Goal: Task Accomplishment & Management: Complete application form

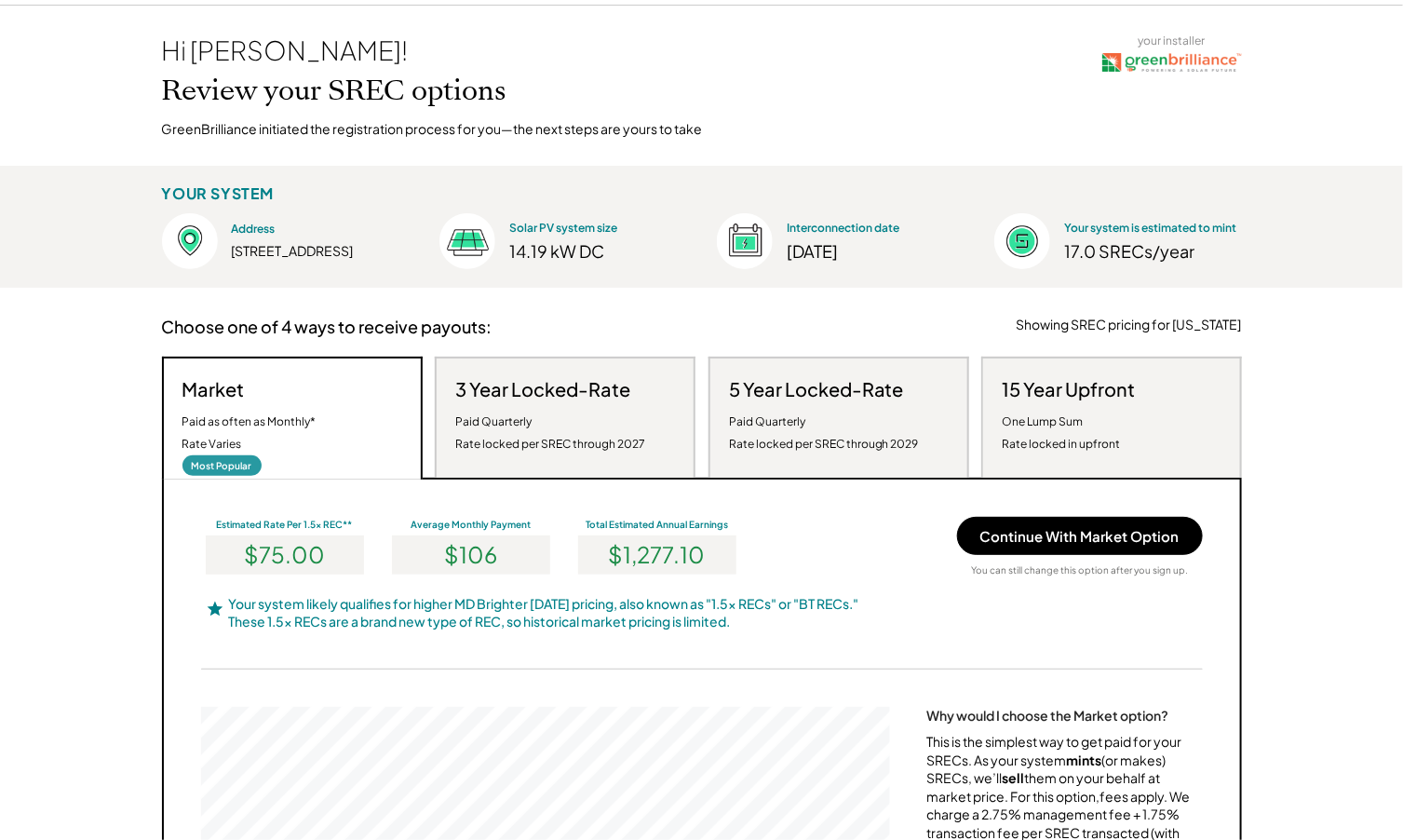
scroll to position [115, 0]
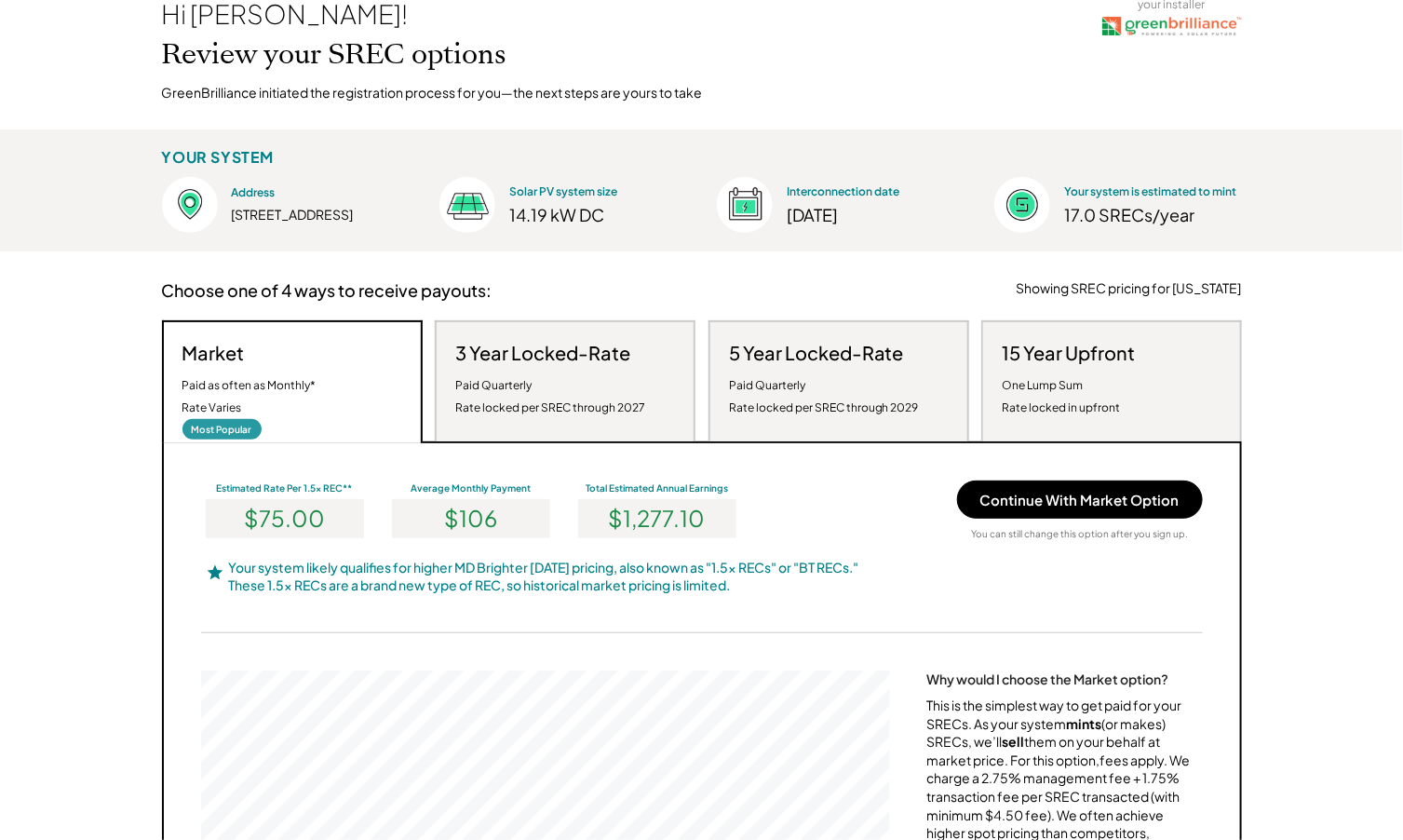
click at [575, 388] on div "Paid Quarterly Rate locked per SREC through 2027" at bounding box center [550, 395] width 190 height 44
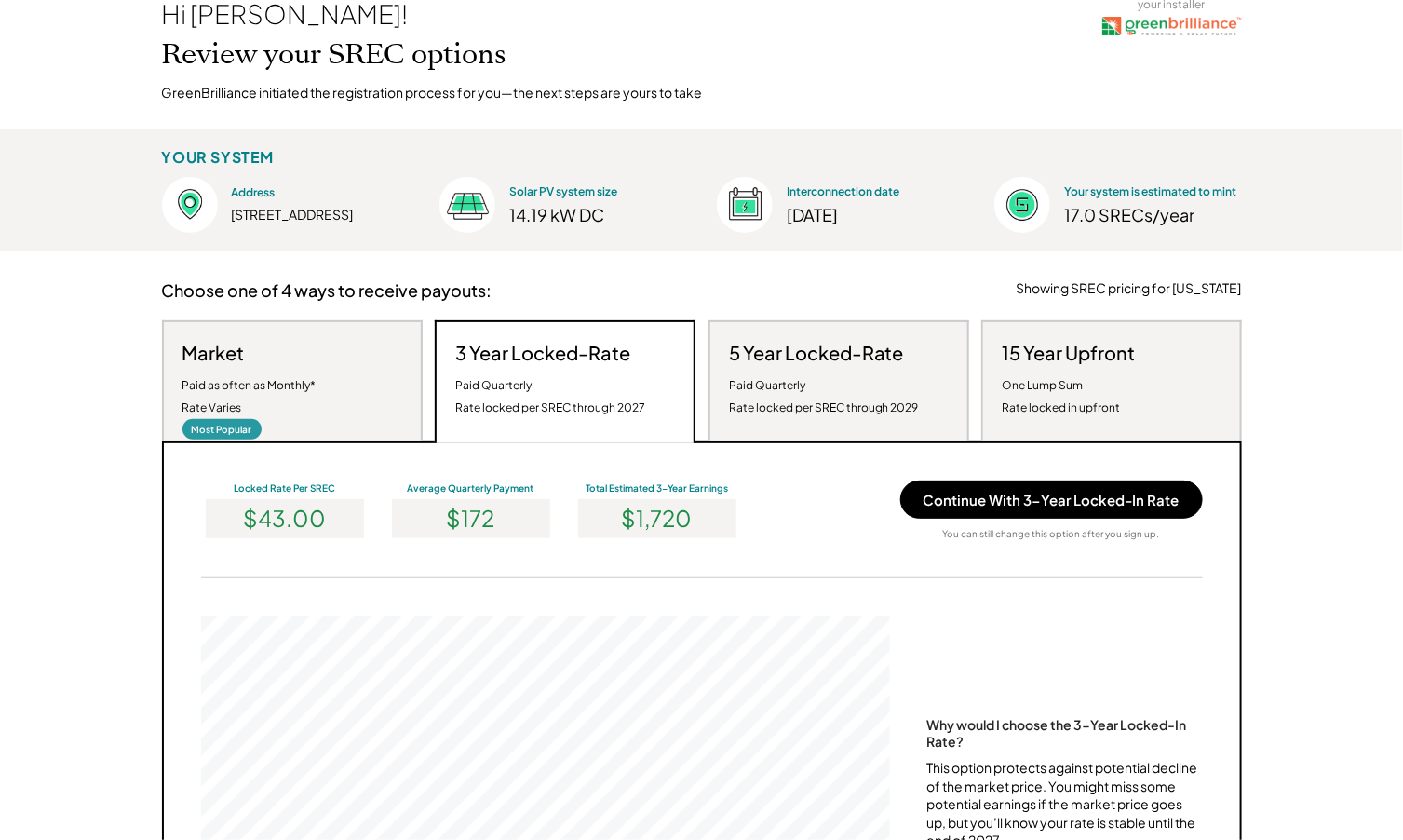
scroll to position [354, 689]
click at [890, 374] on div "Paid Quarterly Rate locked per SREC through 2029" at bounding box center [824, 395] width 190 height 44
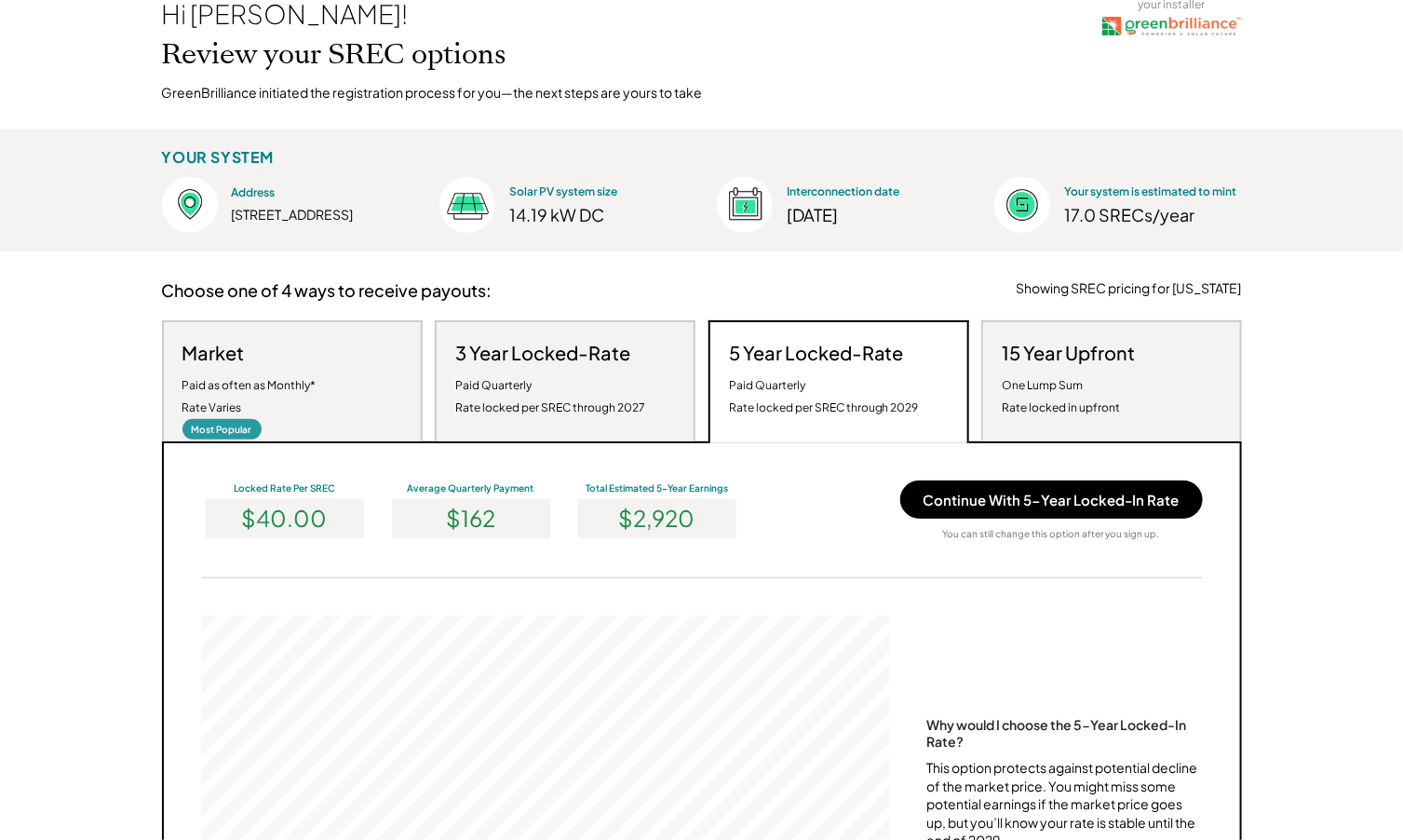
click at [1135, 367] on div "15 Year Upfront One Lump Sum Rate locked in upfront" at bounding box center [1068, 379] width 133 height 78
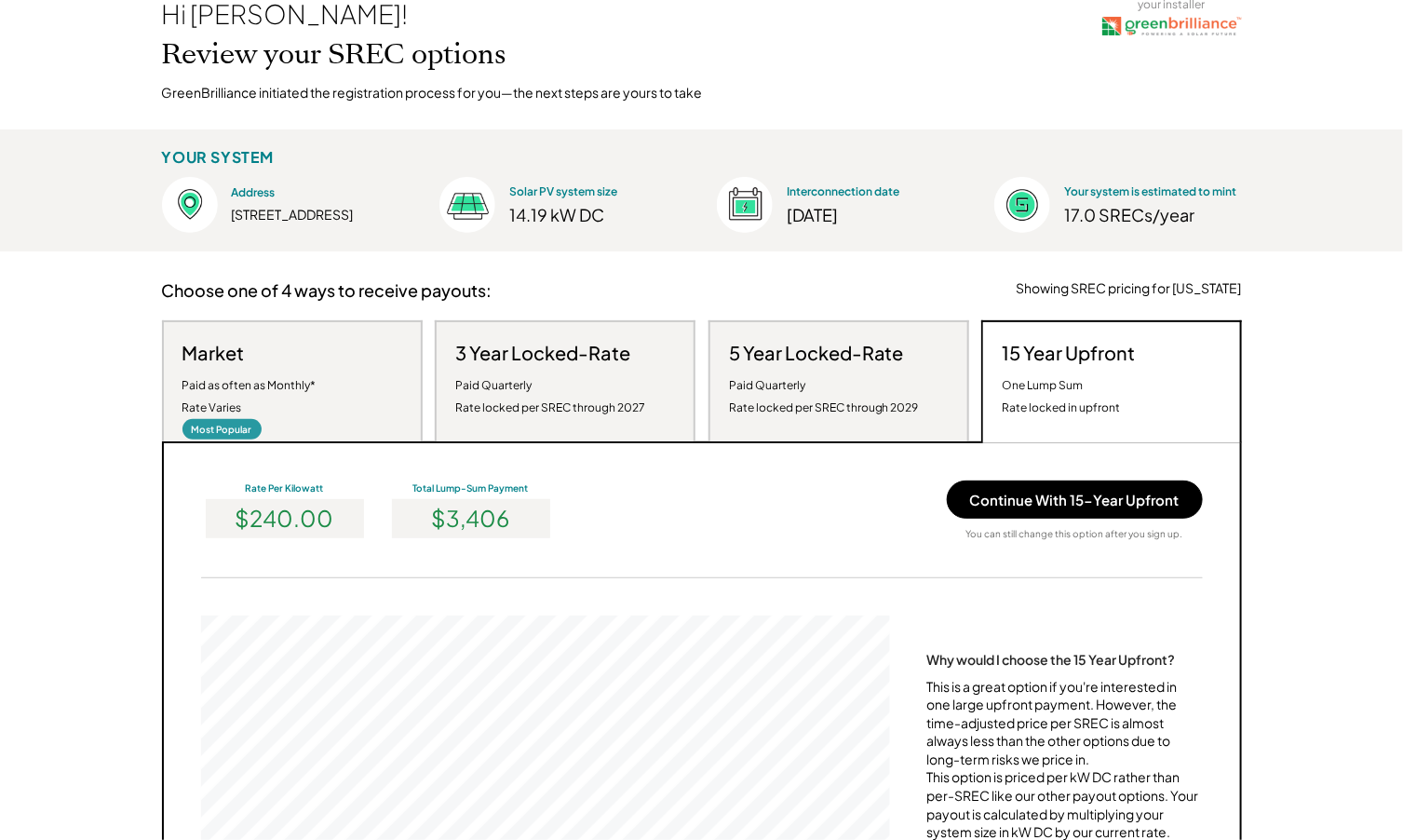
click at [224, 381] on div "Paid as often as Monthly* Rate Varies" at bounding box center [249, 395] width 134 height 44
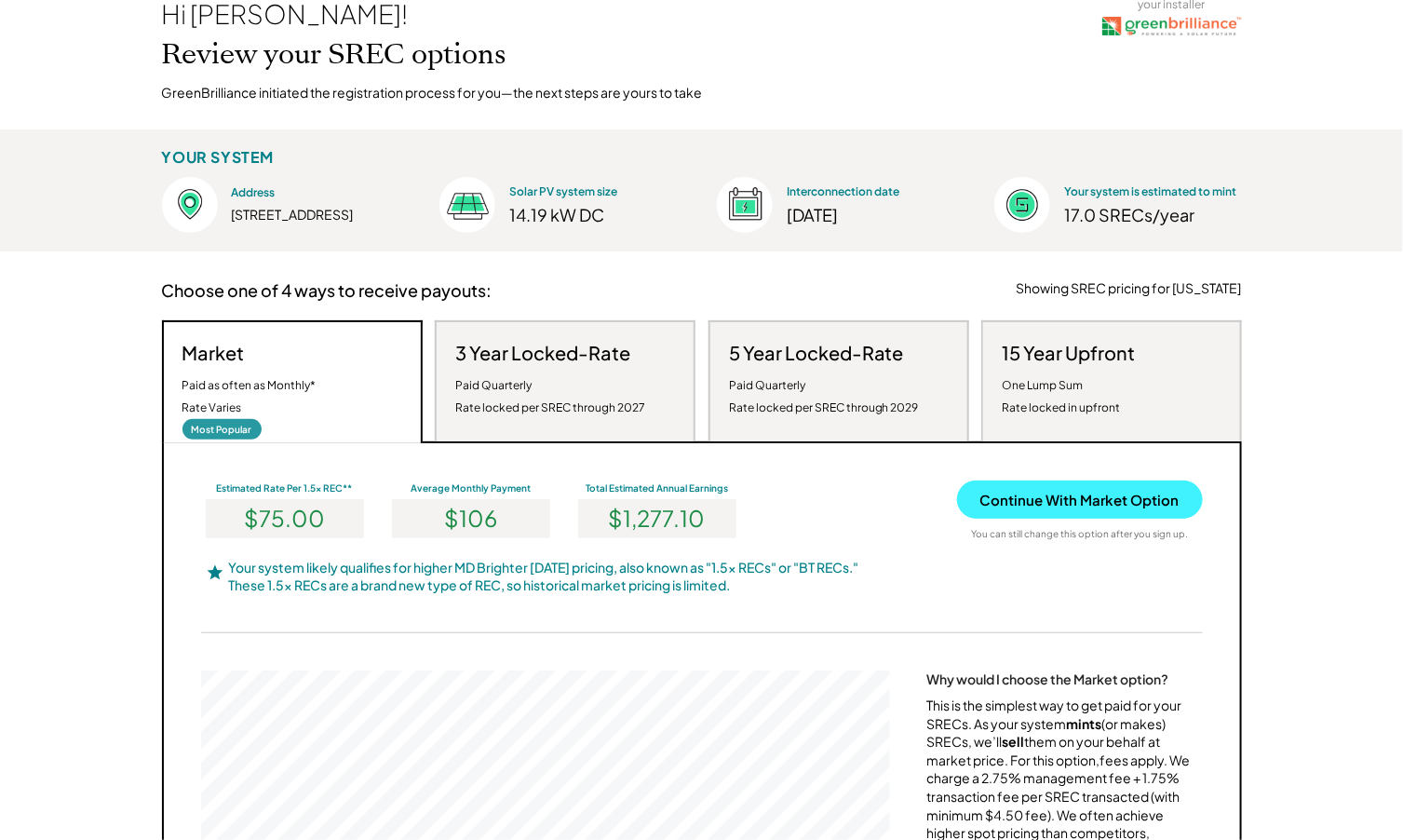
click at [1138, 504] on button "Continue With Market Option" at bounding box center [1080, 499] width 246 height 38
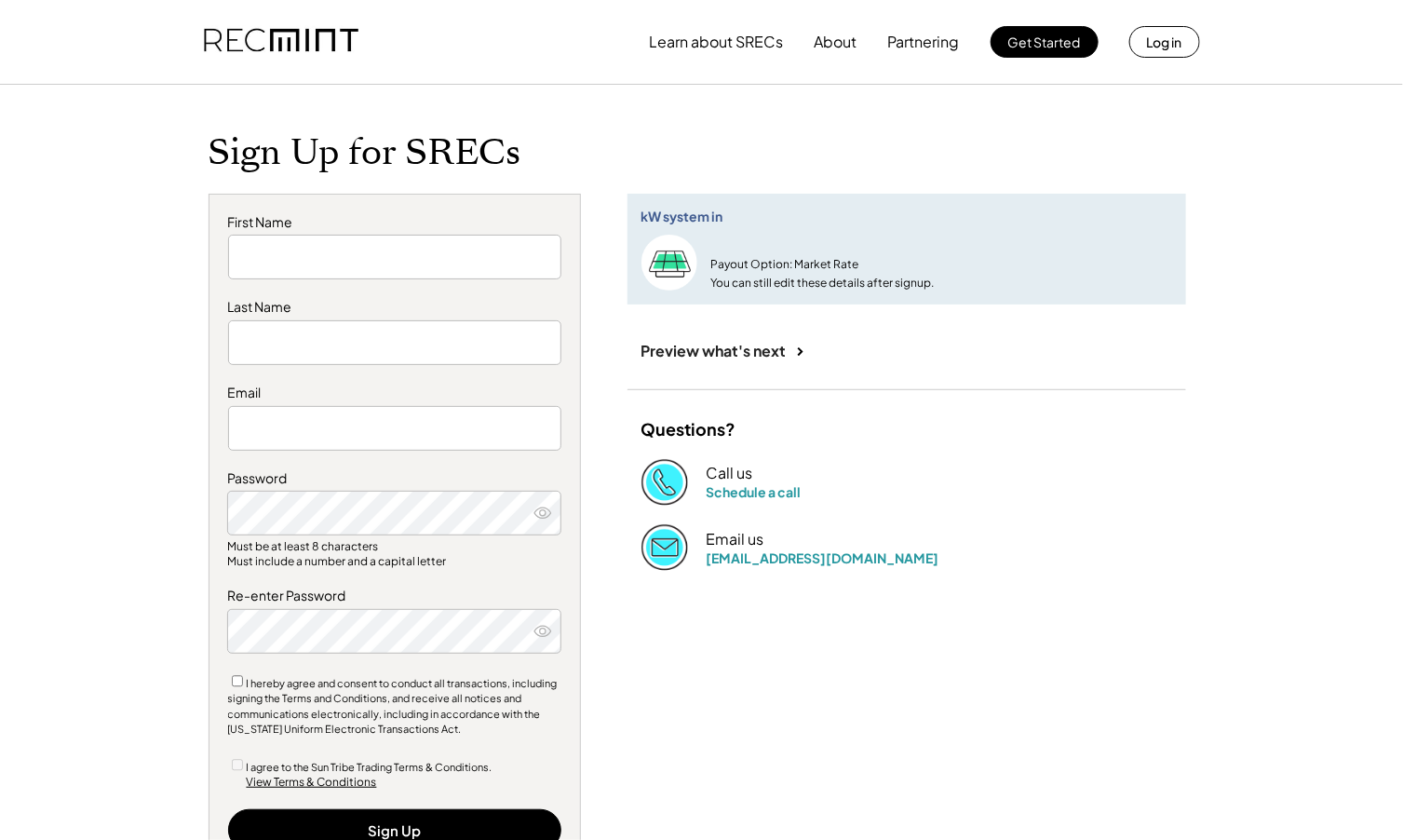
type input "******"
type input "****"
type input "**********"
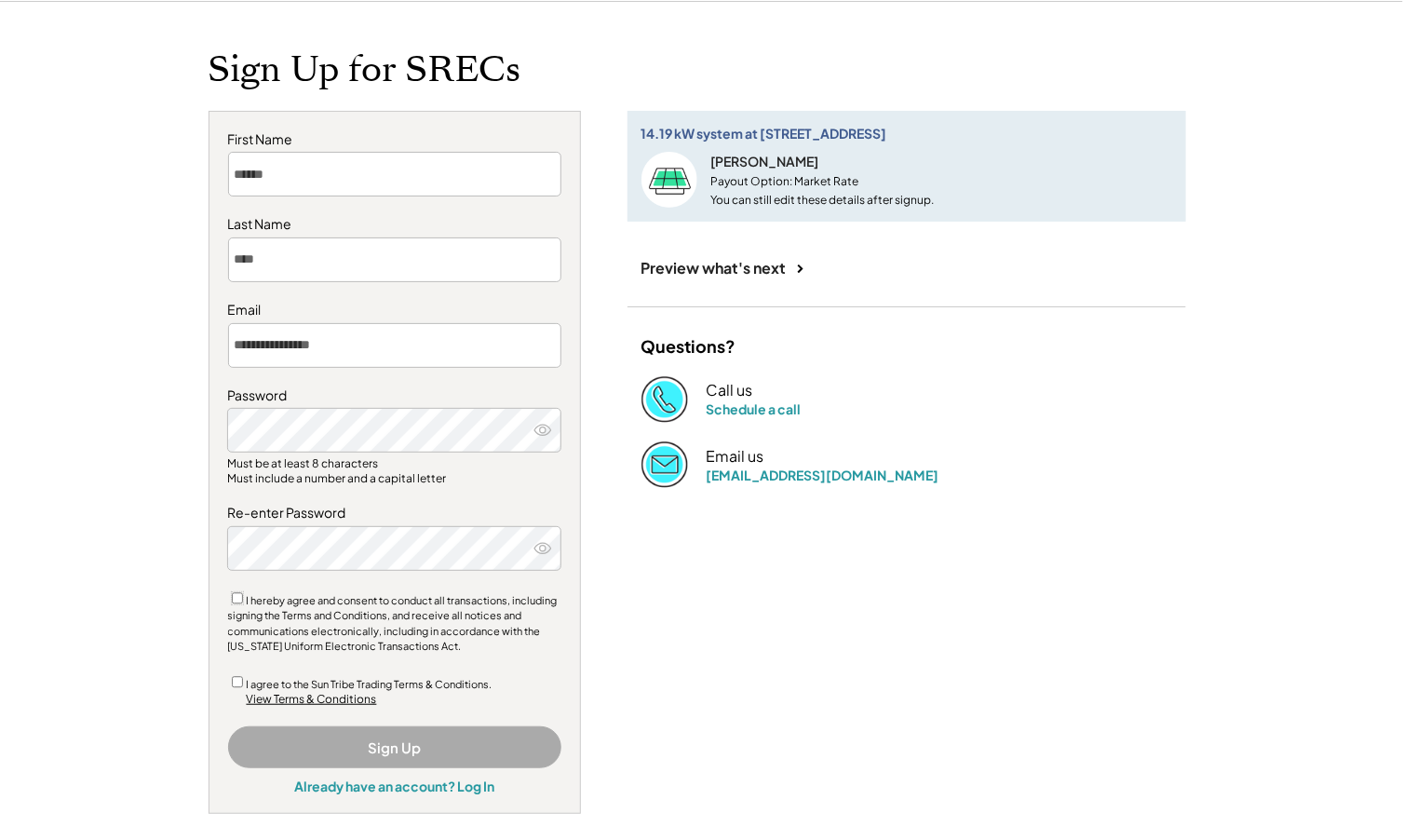
scroll to position [115, 0]
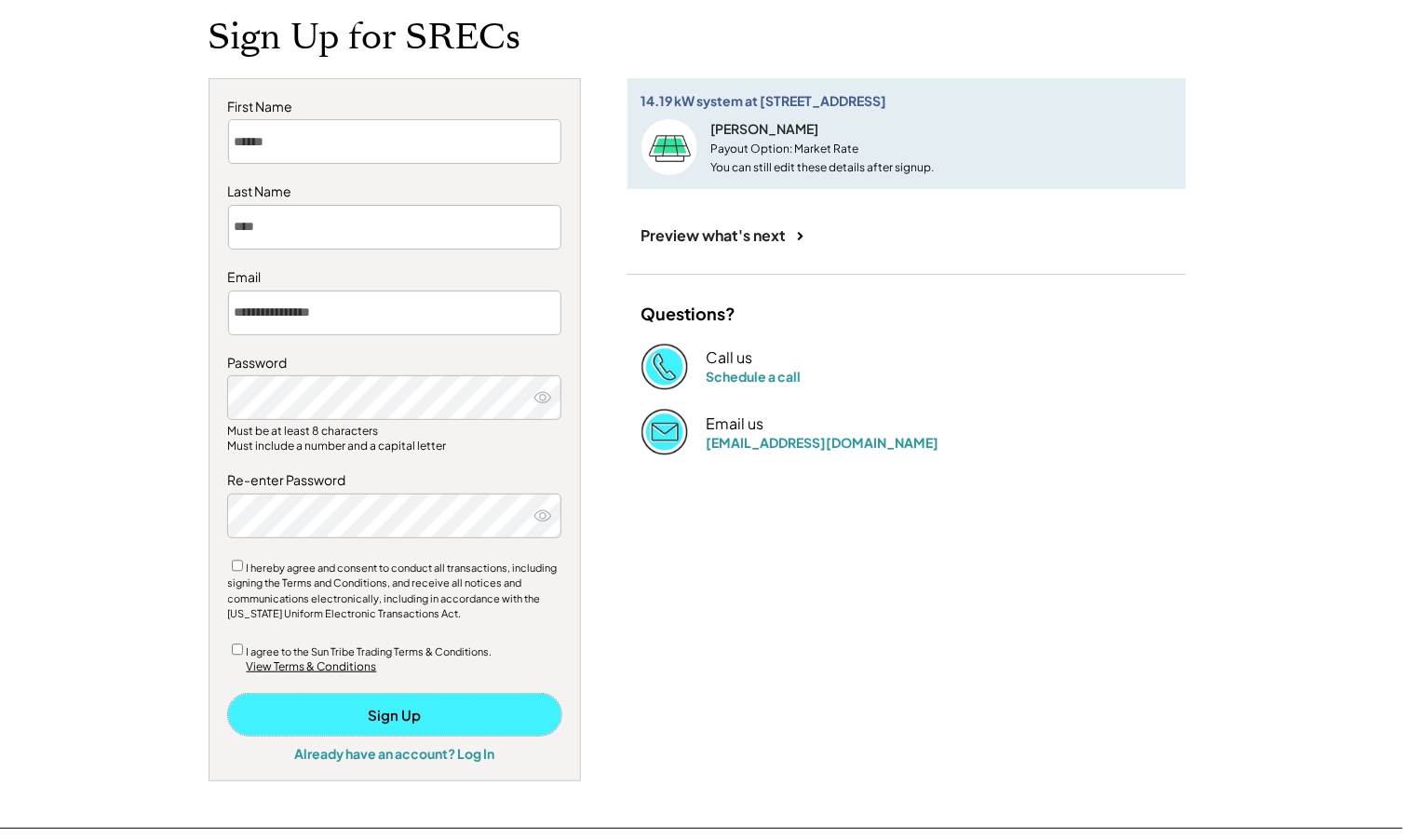
click at [383, 704] on button "Sign Up" at bounding box center [395, 714] width 334 height 42
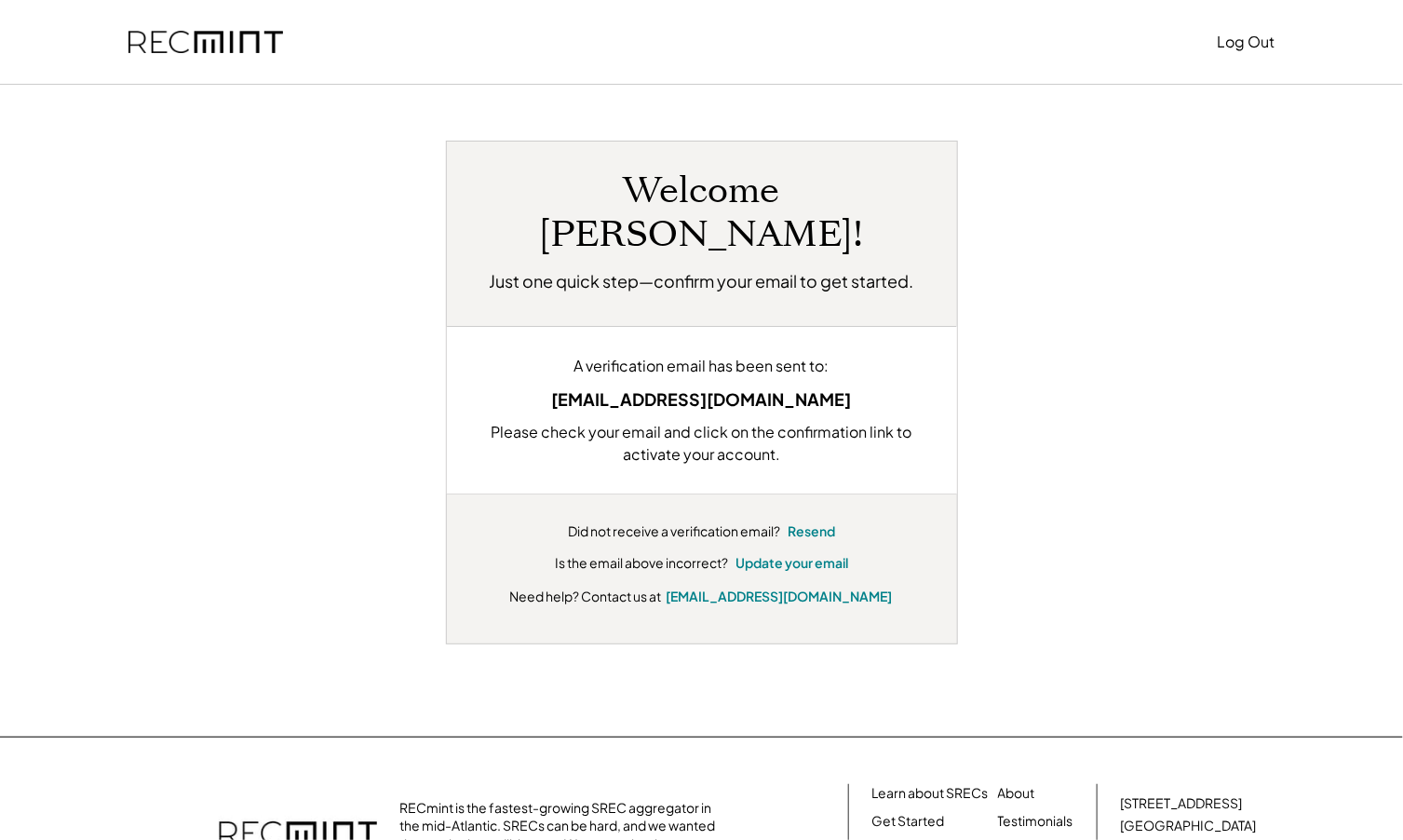
click at [1116, 436] on div "Welcome Joshua! Just one quick step—confirm your email to get started. A verifi…" at bounding box center [702, 392] width 1154 height 504
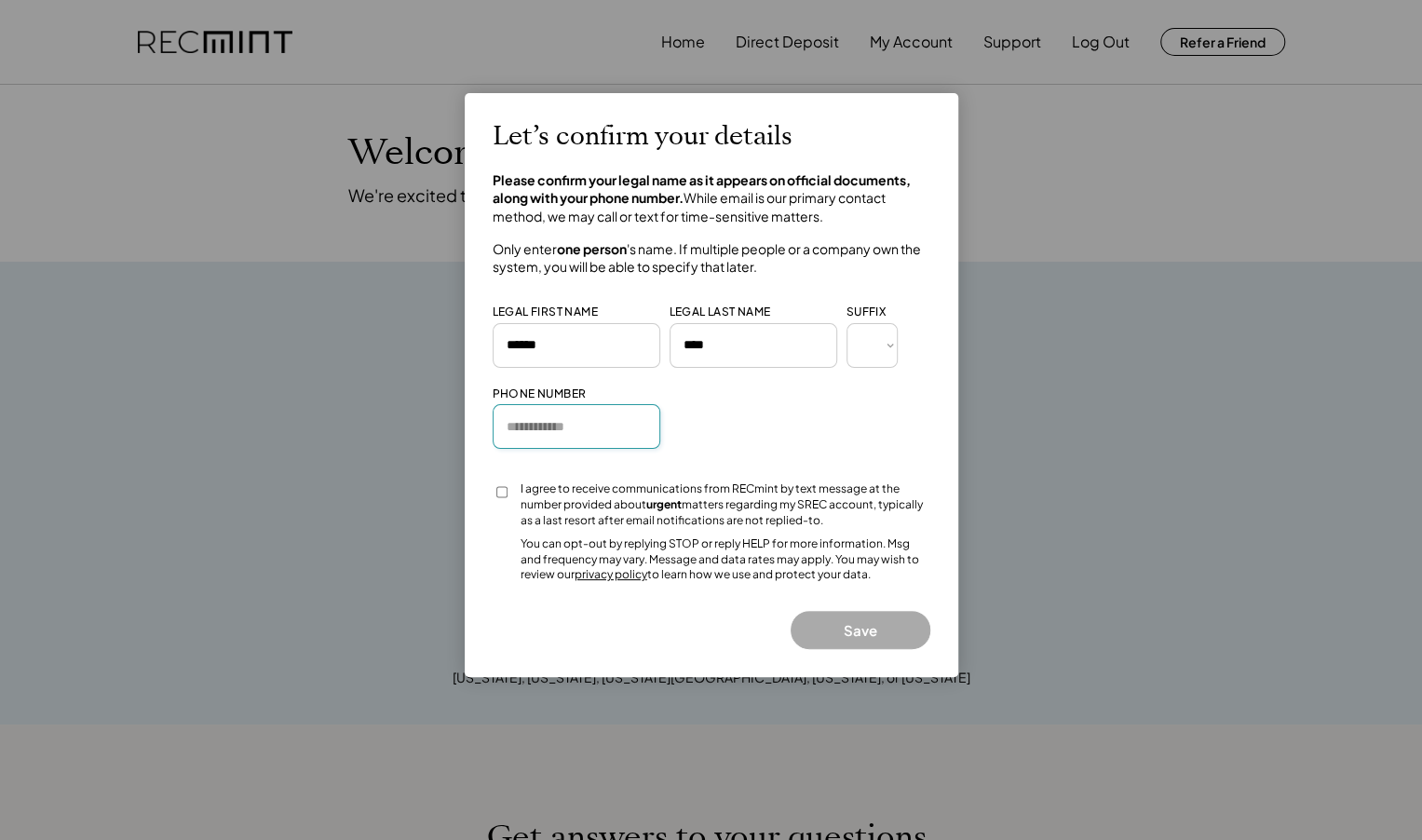
click at [615, 421] on input "input" at bounding box center [577, 426] width 167 height 44
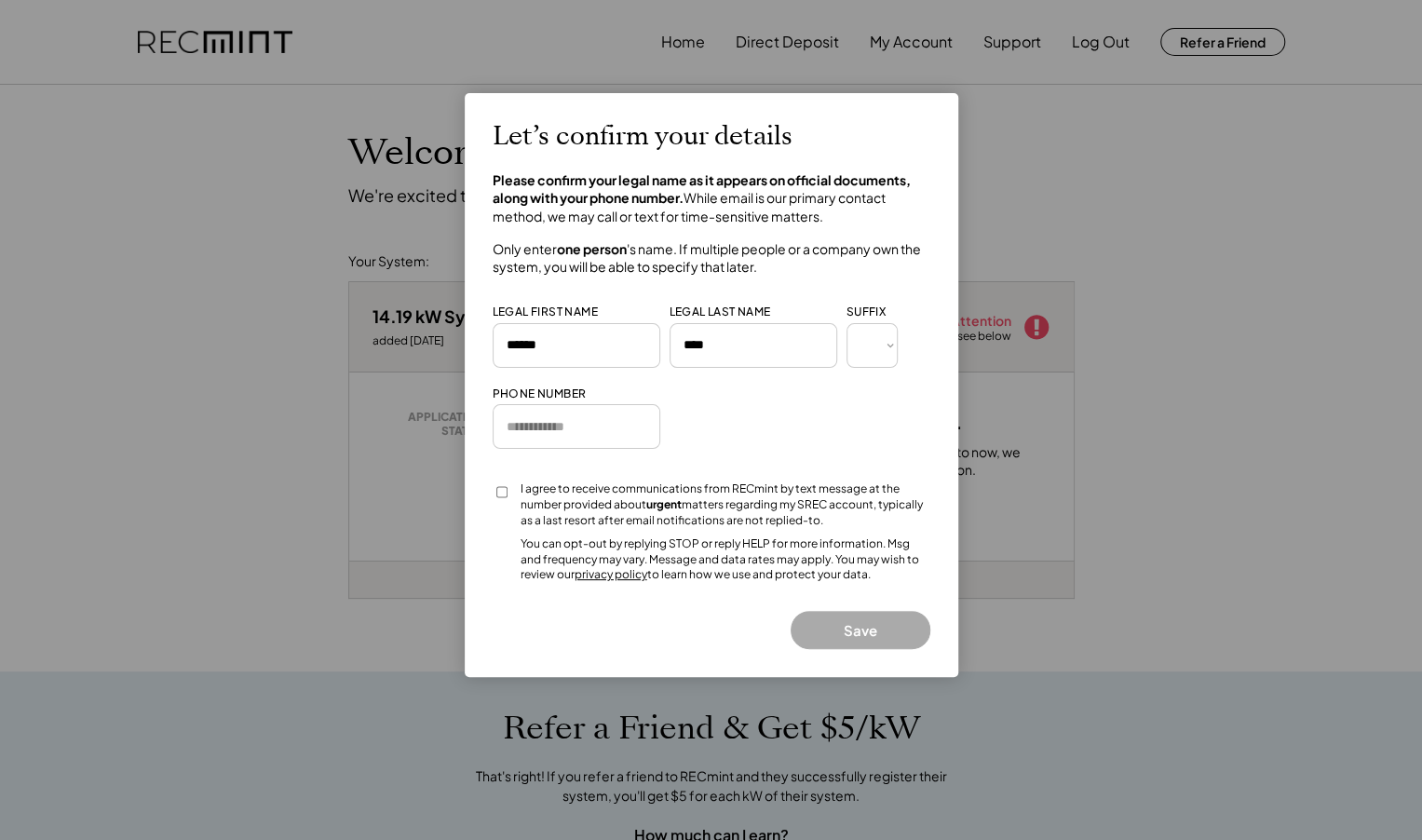
click at [621, 430] on input "input" at bounding box center [577, 426] width 167 height 44
type input "**********"
click at [491, 494] on div "Let’s confirm your details Please confirm your legal name as it appears on offi…" at bounding box center [711, 385] width 494 height 583
click at [857, 621] on button "Save" at bounding box center [860, 630] width 140 height 38
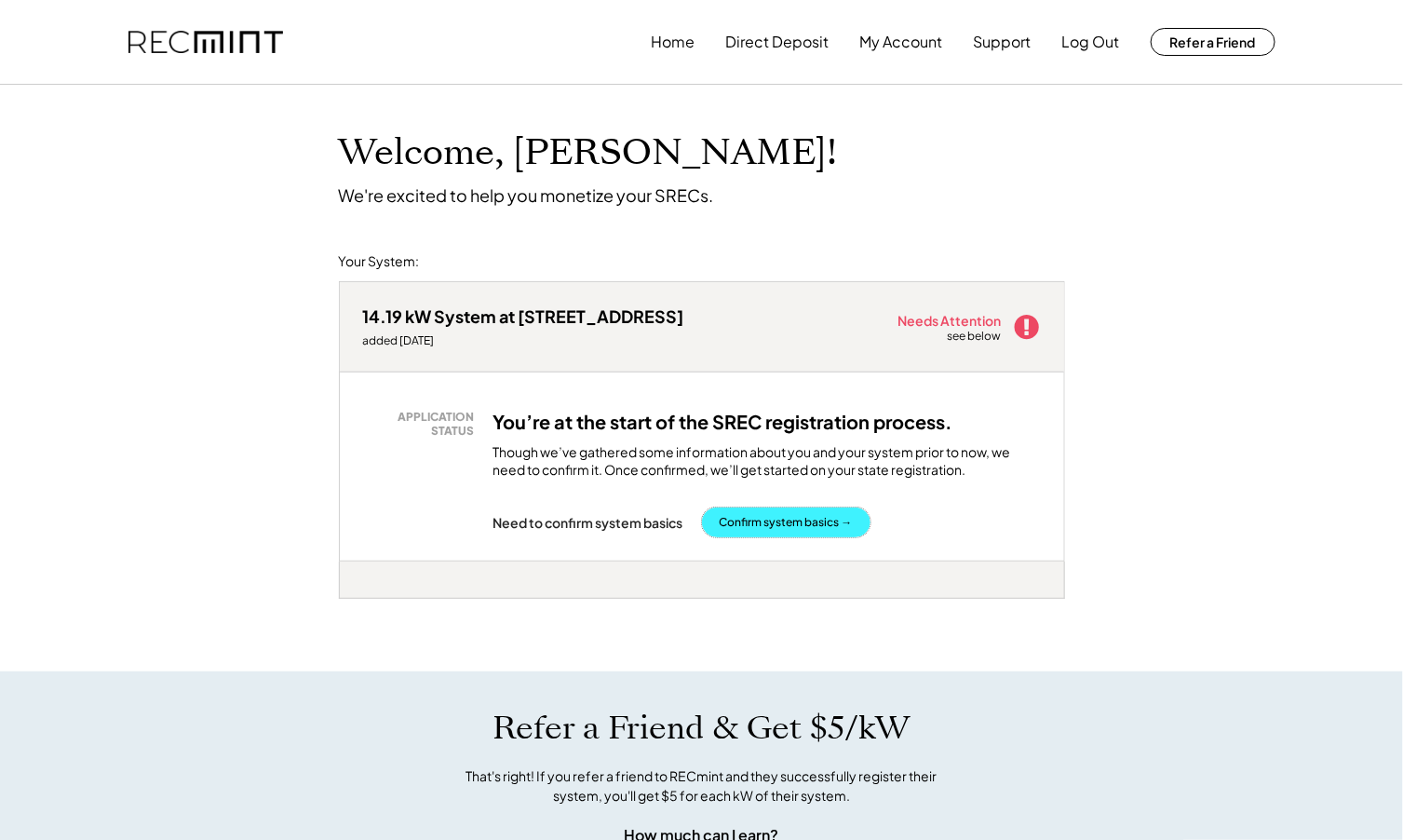
click at [828, 527] on button "Confirm system basics →" at bounding box center [786, 522] width 168 height 30
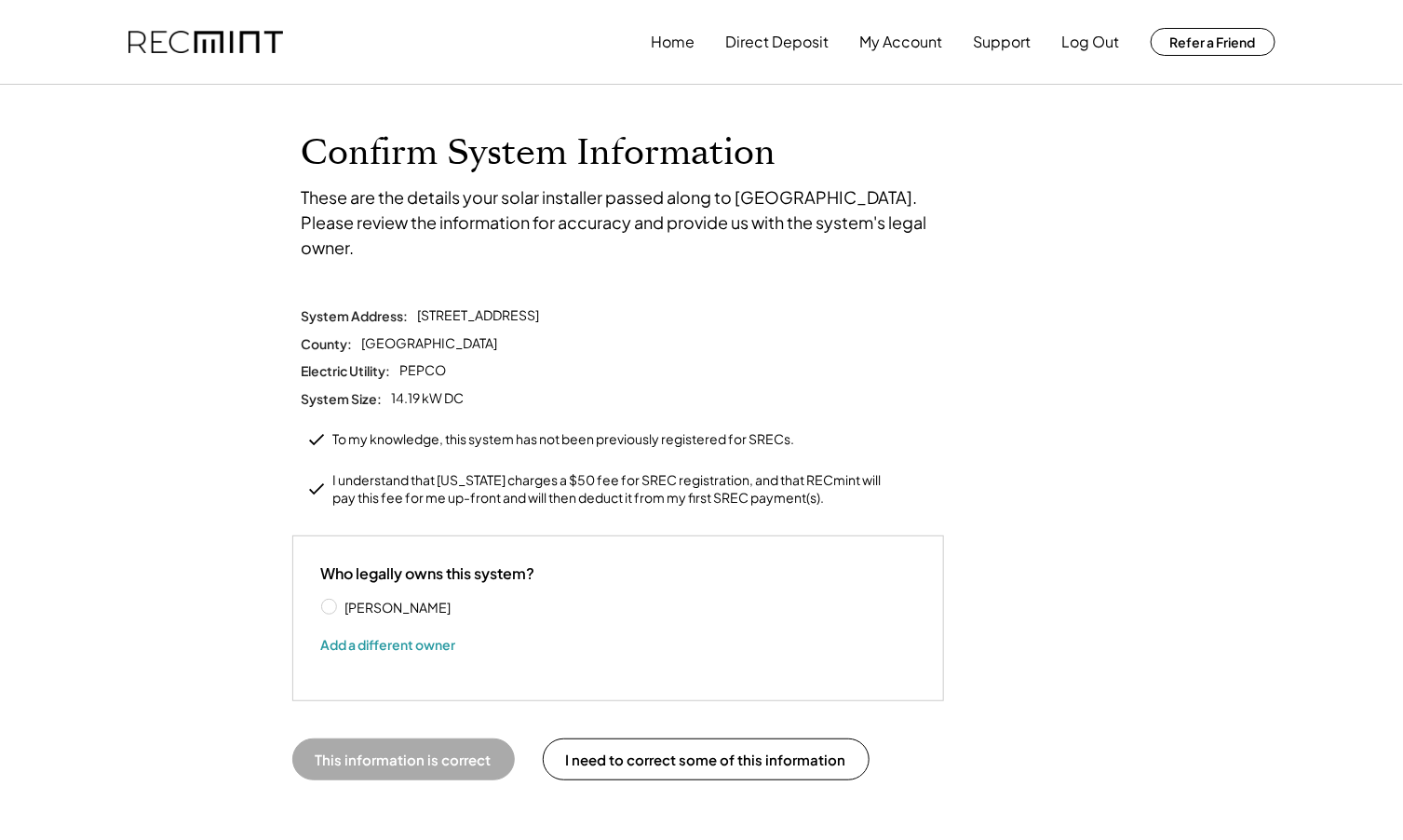
click at [339, 600] on label "[PERSON_NAME]" at bounding box center [423, 606] width 167 height 13
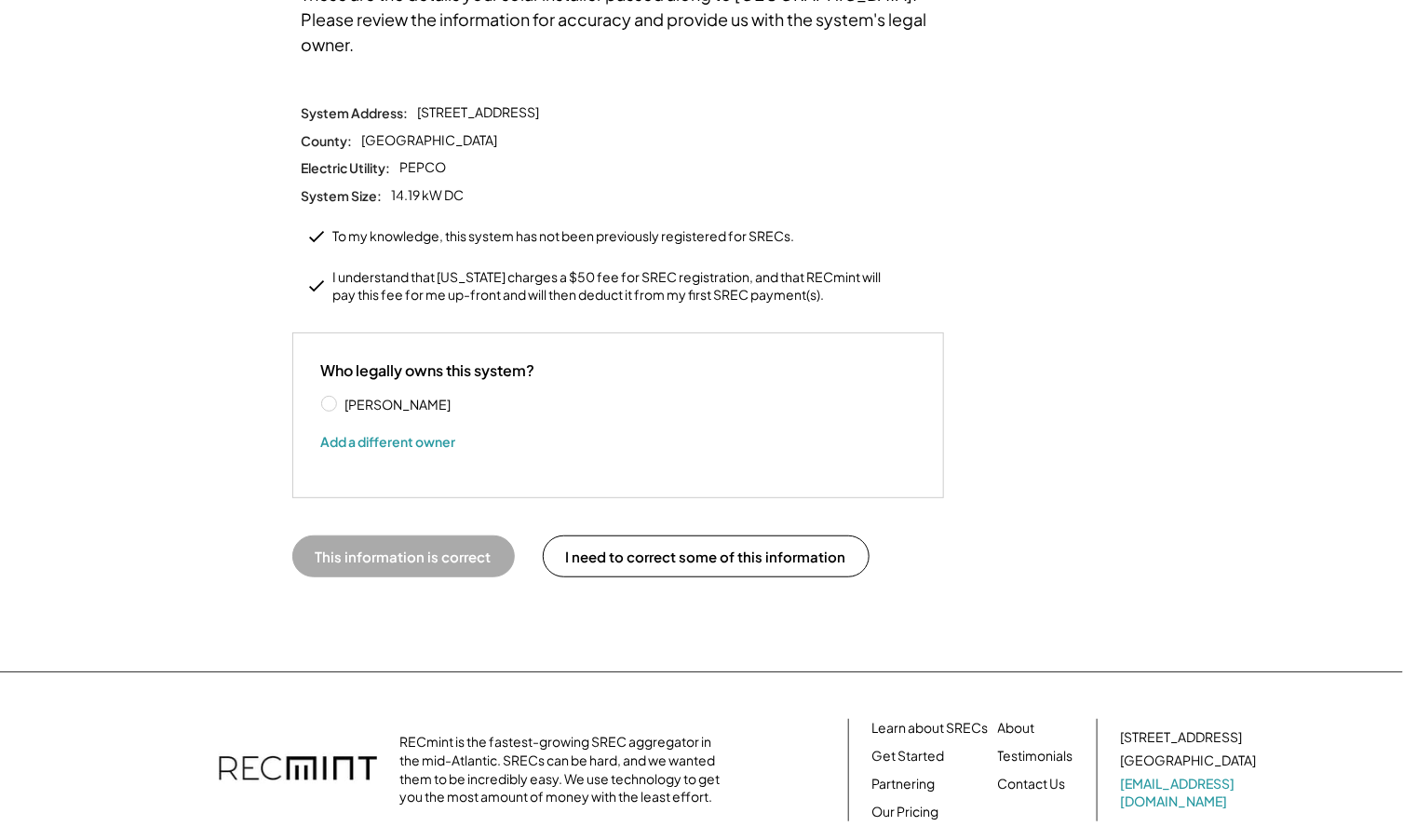
scroll to position [315, 0]
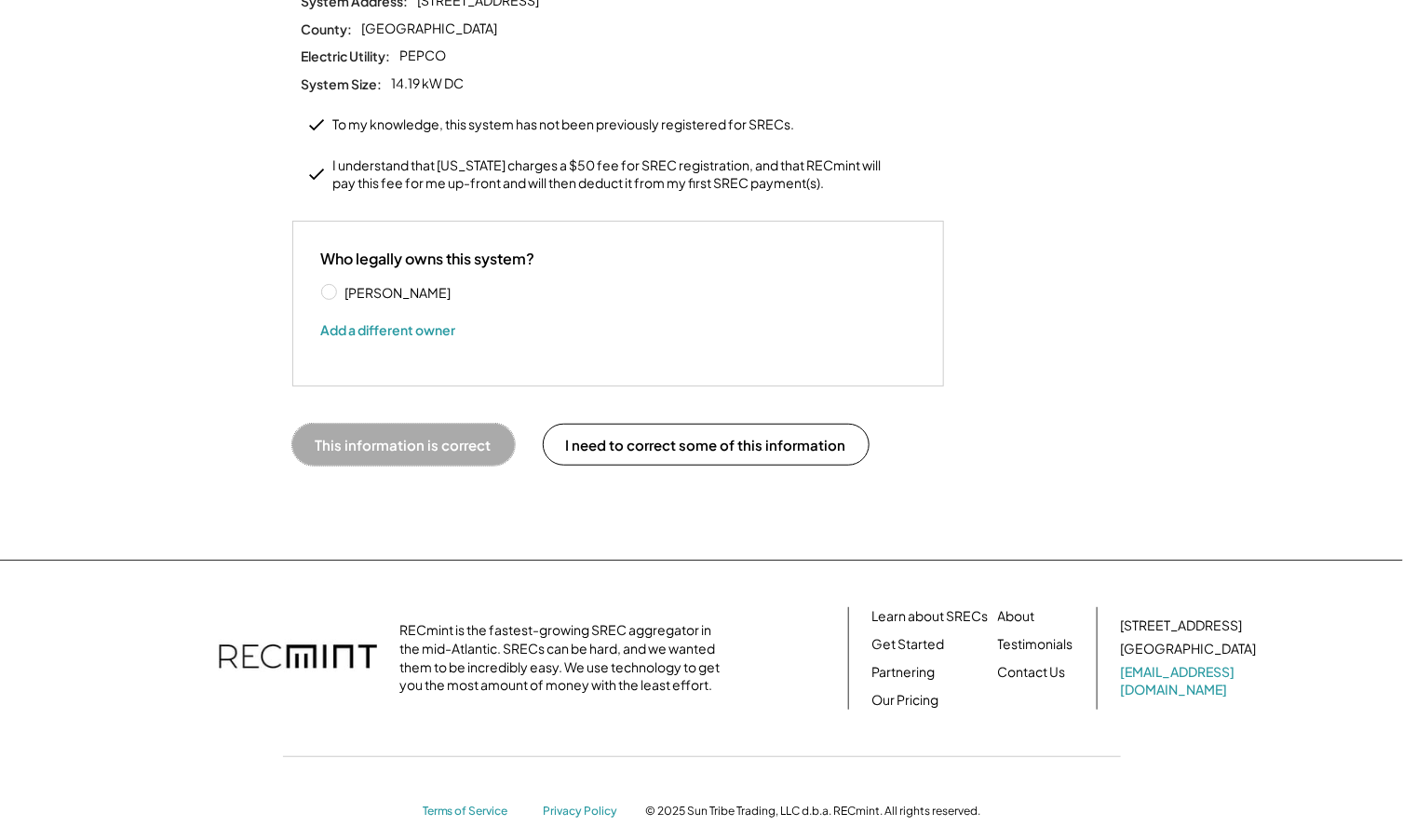
click at [391, 424] on button "This information is correct" at bounding box center [403, 445] width 222 height 42
click at [403, 425] on button "This information is correct" at bounding box center [403, 445] width 222 height 42
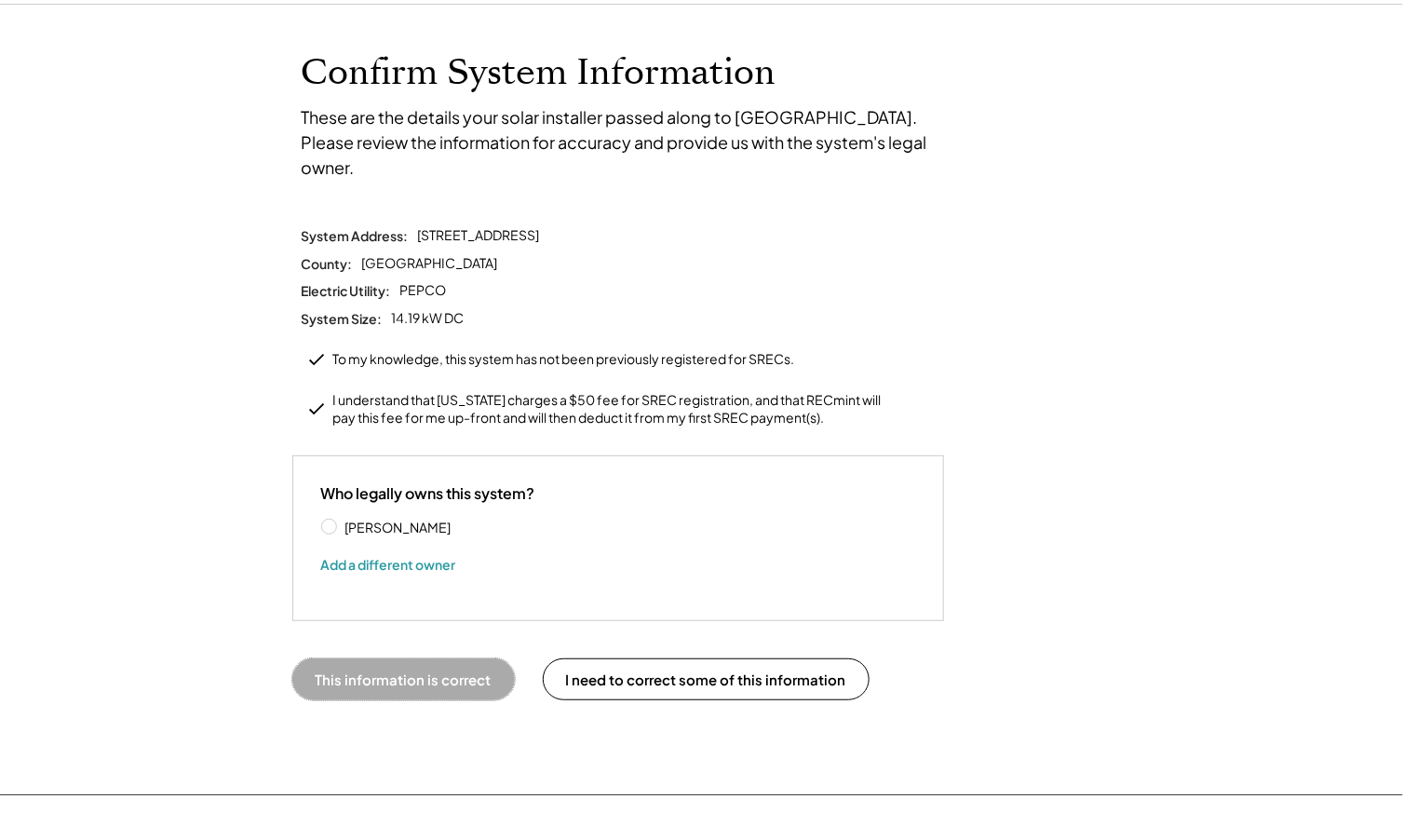
scroll to position [115, 0]
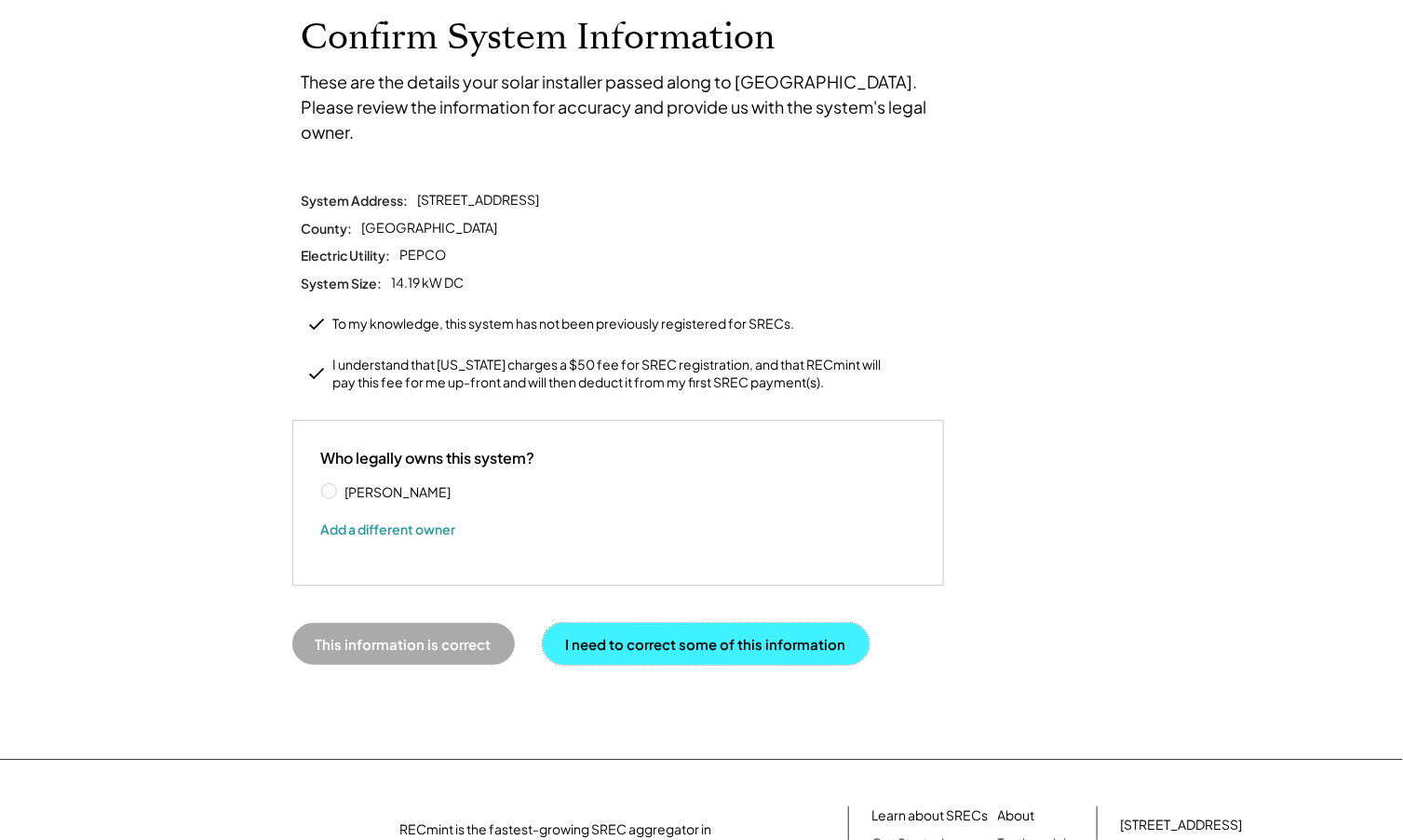
click at [628, 623] on button "I need to correct some of this information" at bounding box center [706, 643] width 327 height 42
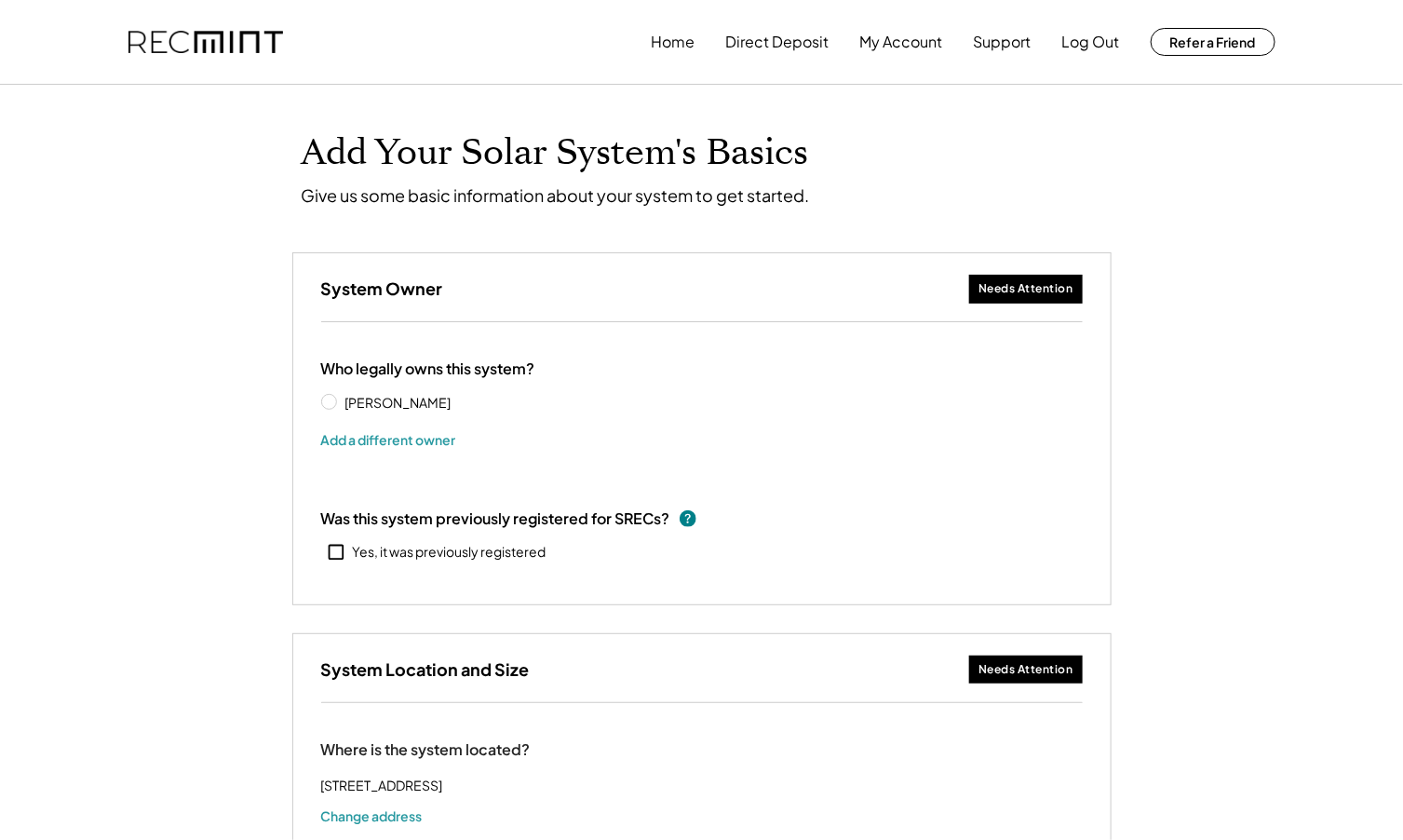
select select "**********"
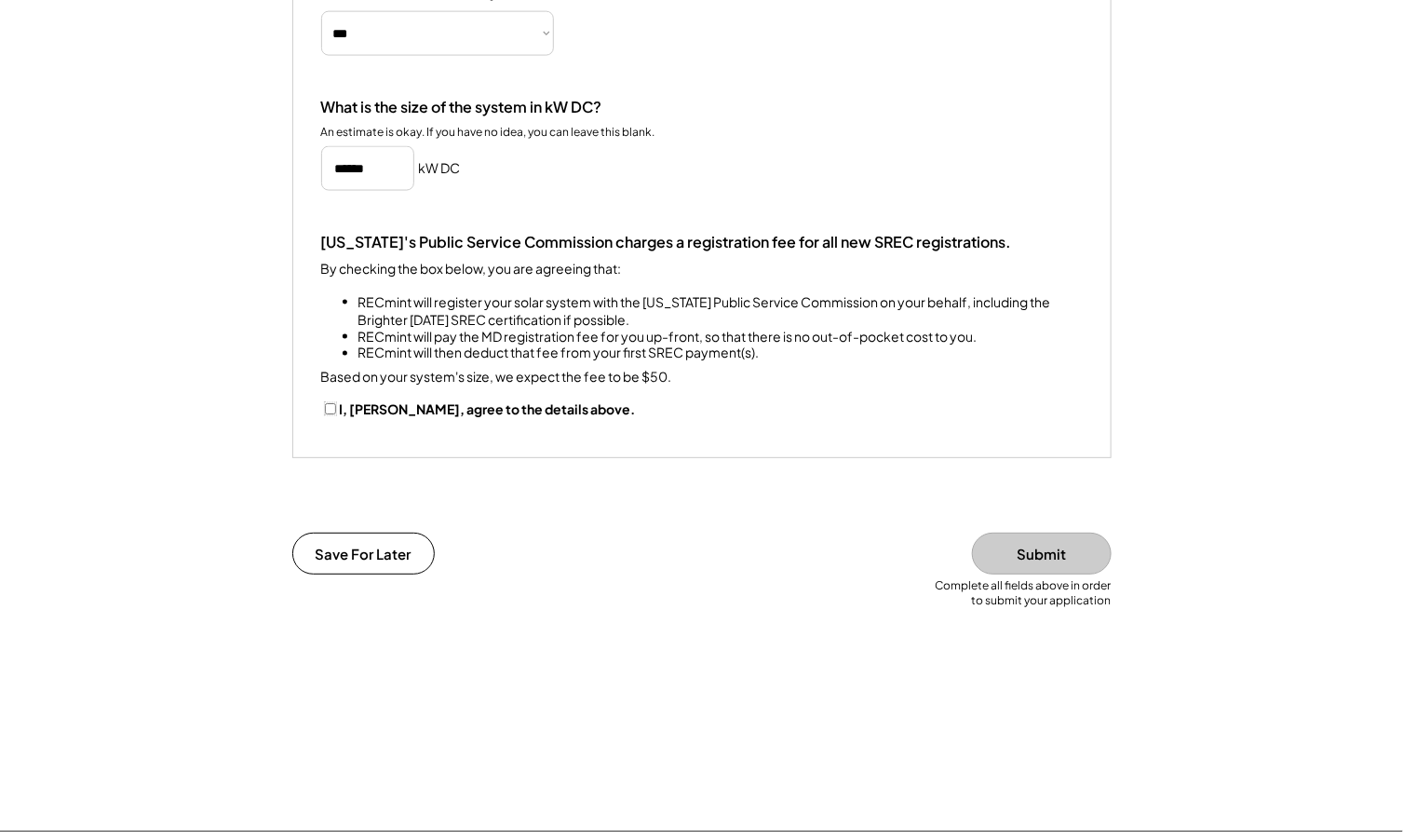
scroll to position [1048, 0]
click at [1048, 572] on button "Submit" at bounding box center [1042, 551] width 140 height 42
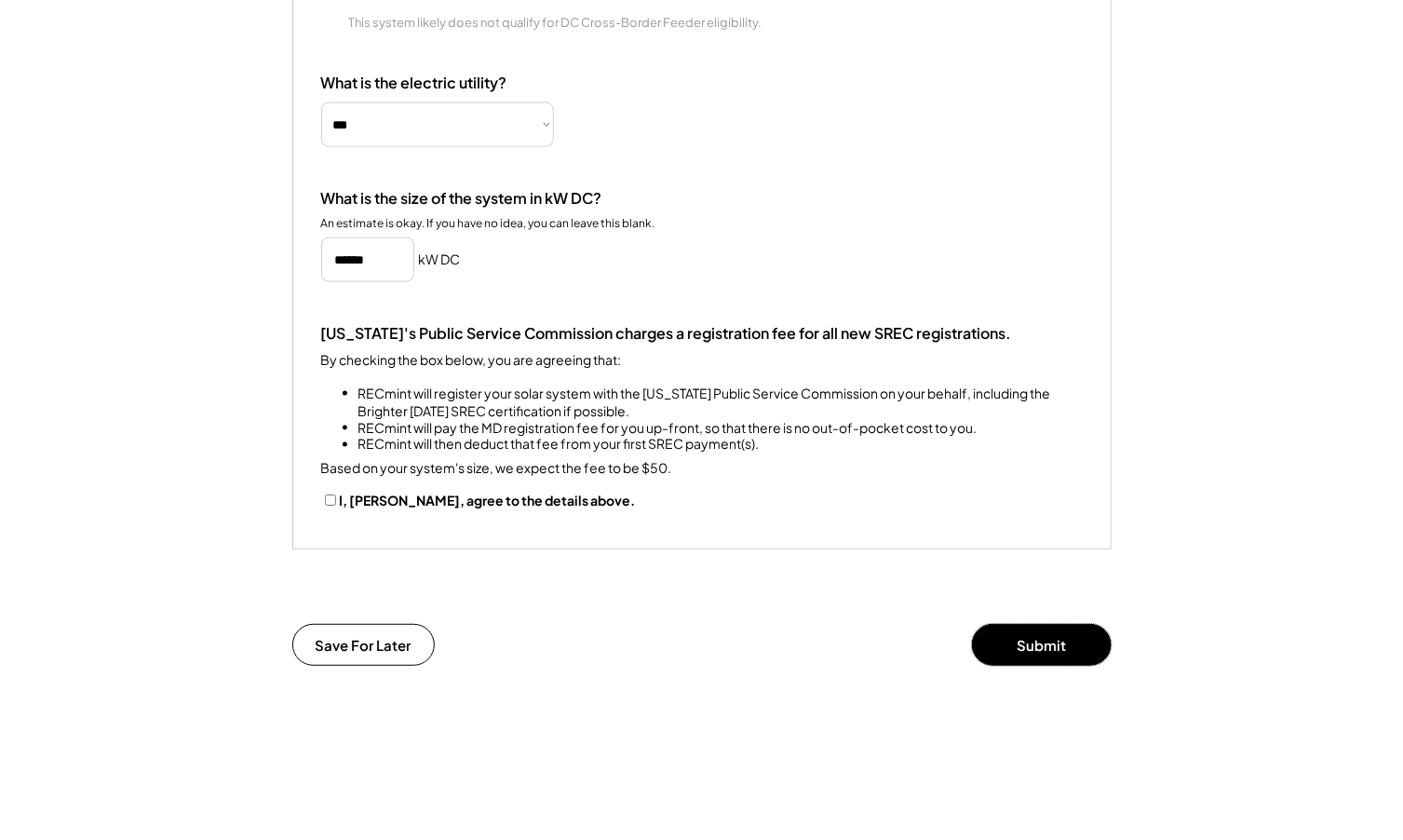
scroll to position [581, 0]
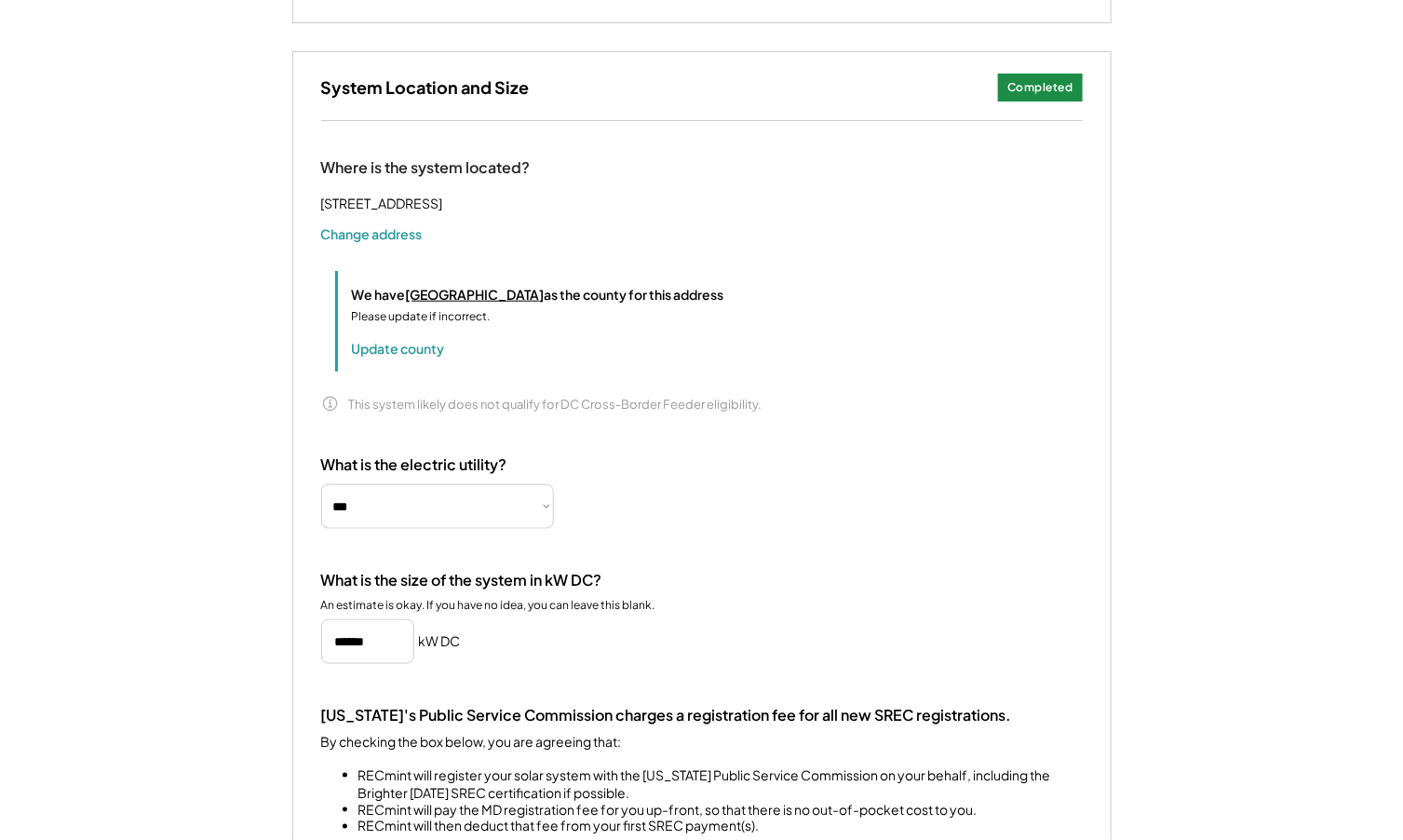
click at [1068, 83] on div "Completed" at bounding box center [1040, 88] width 66 height 16
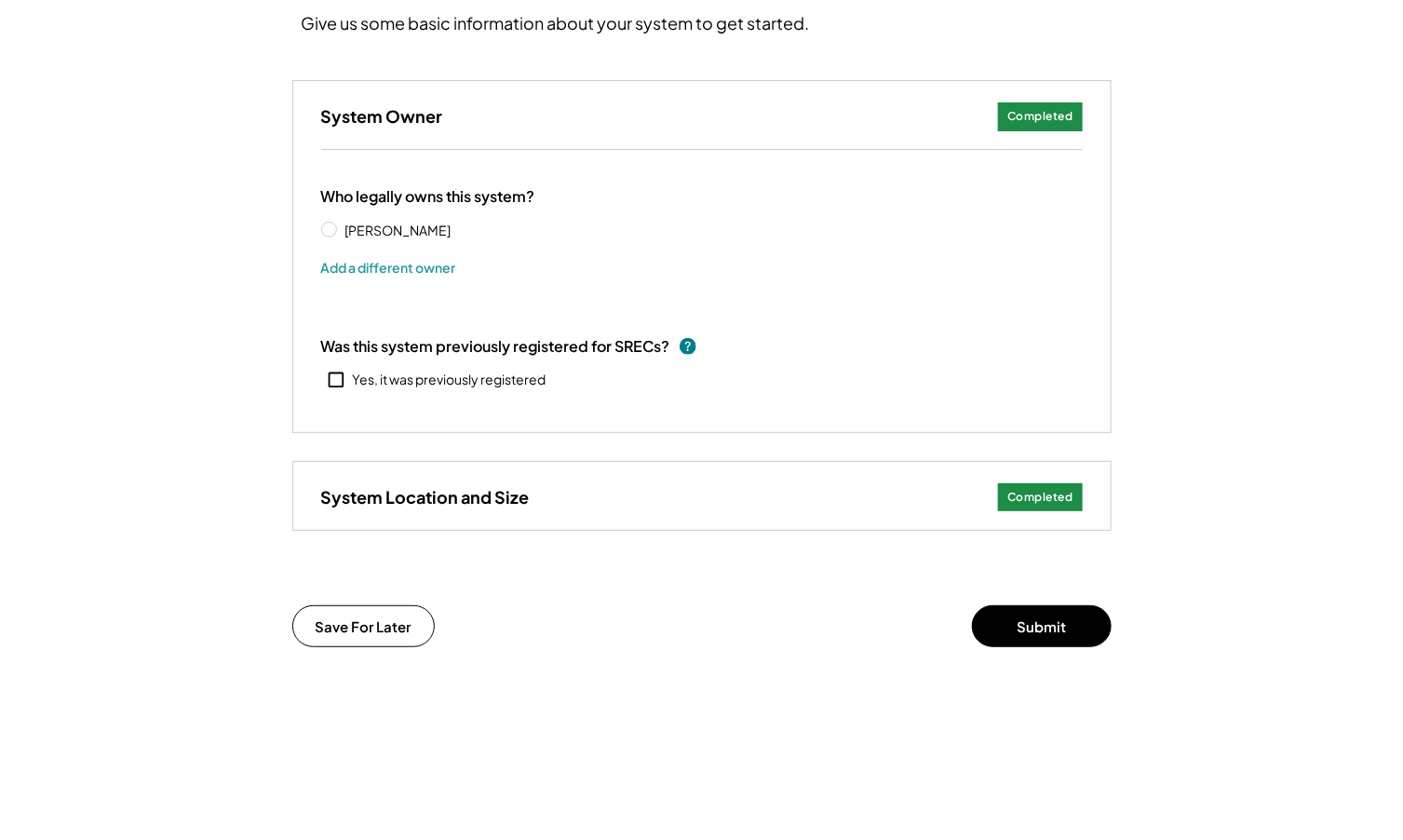
scroll to position [307, 0]
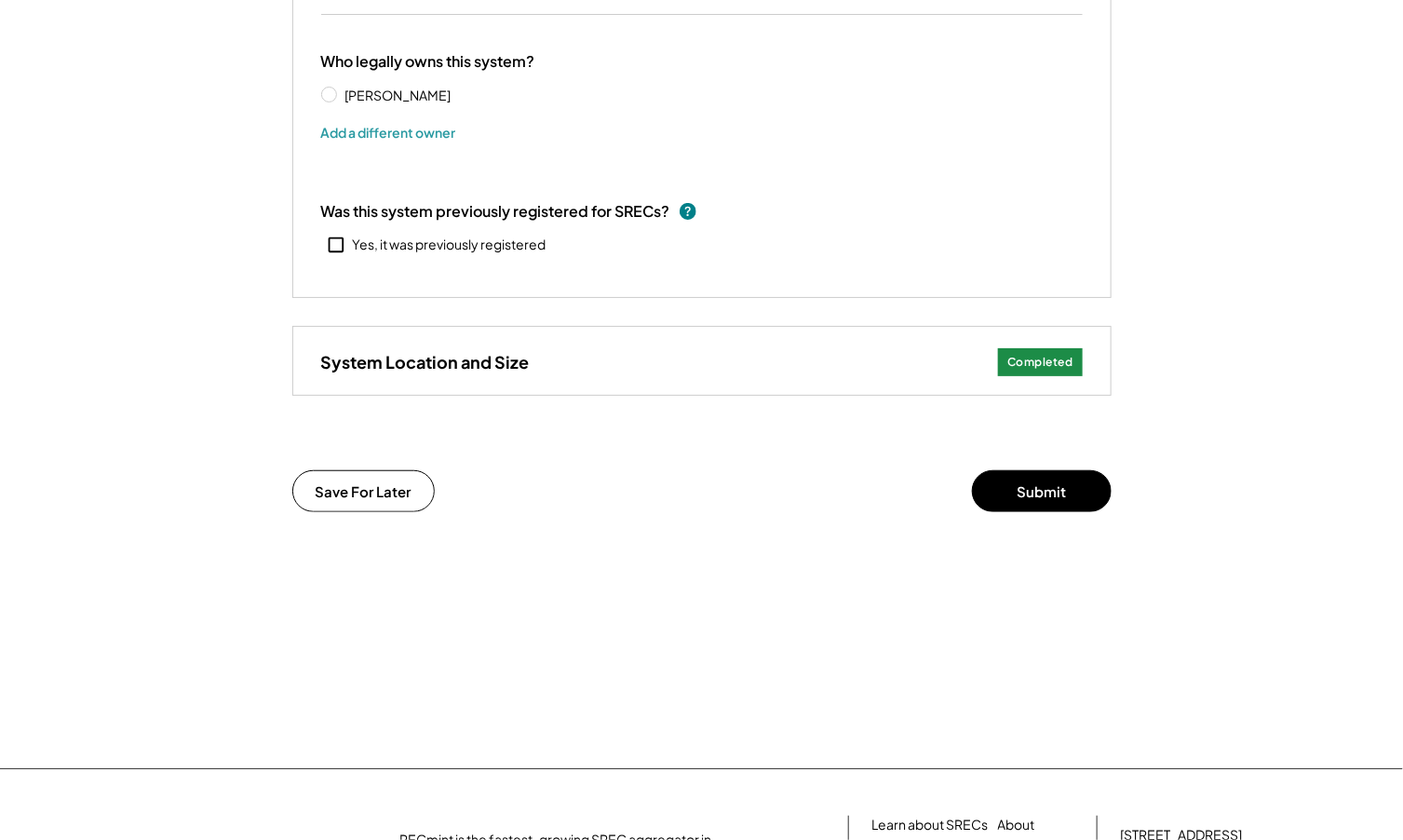
click at [1045, 361] on div "Completed" at bounding box center [1040, 363] width 66 height 16
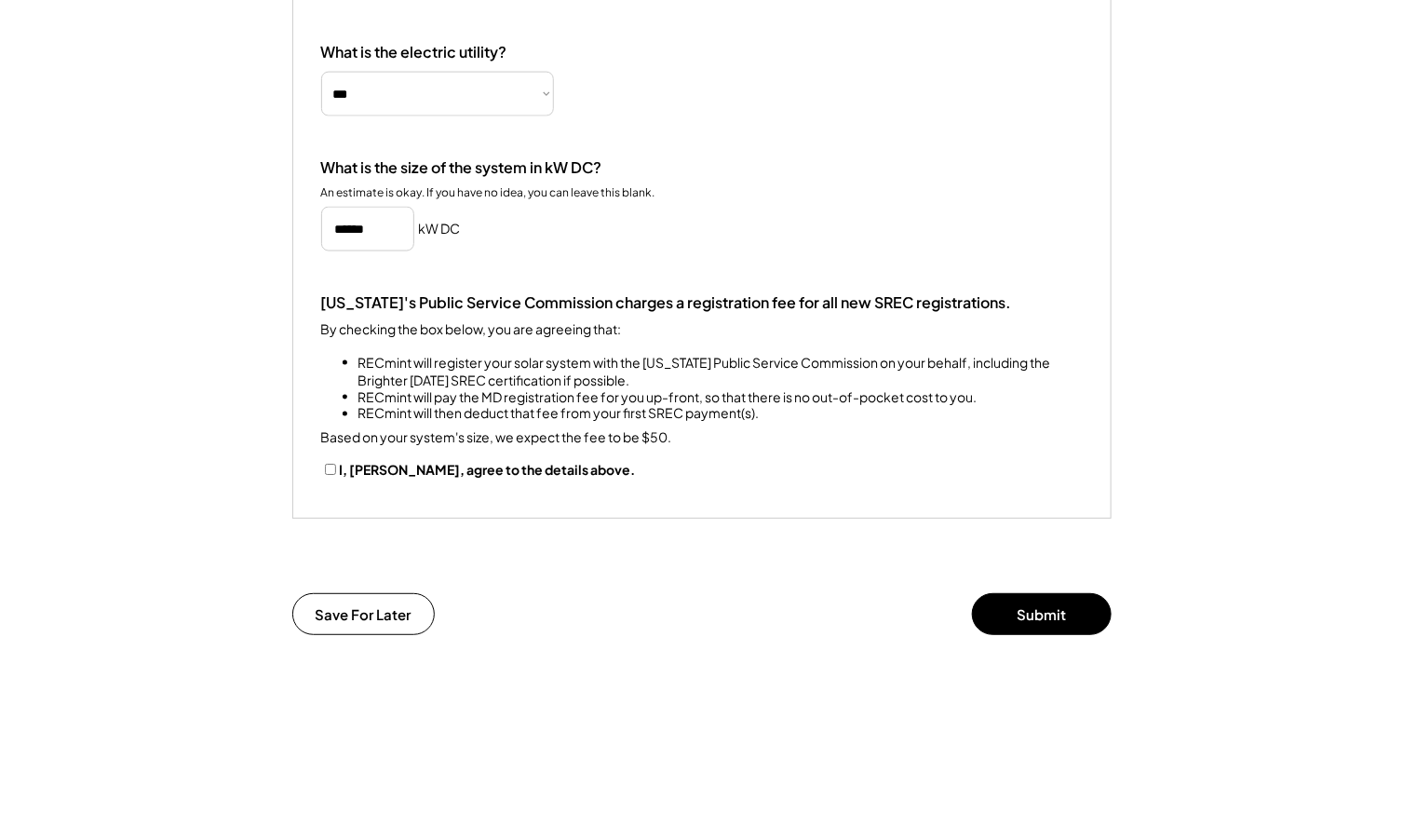
scroll to position [1005, 0]
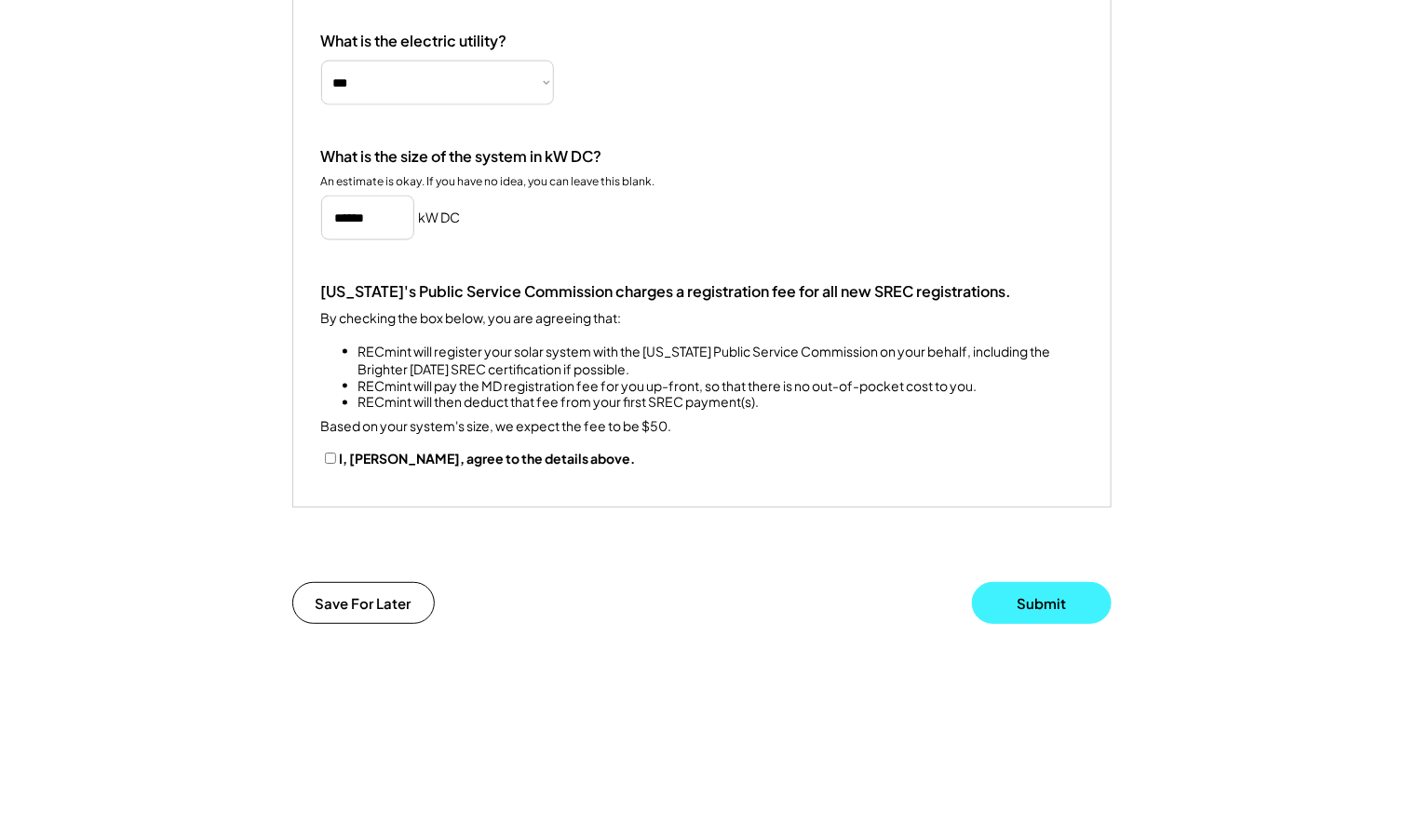
click at [1054, 624] on button "Submit" at bounding box center [1042, 602] width 140 height 42
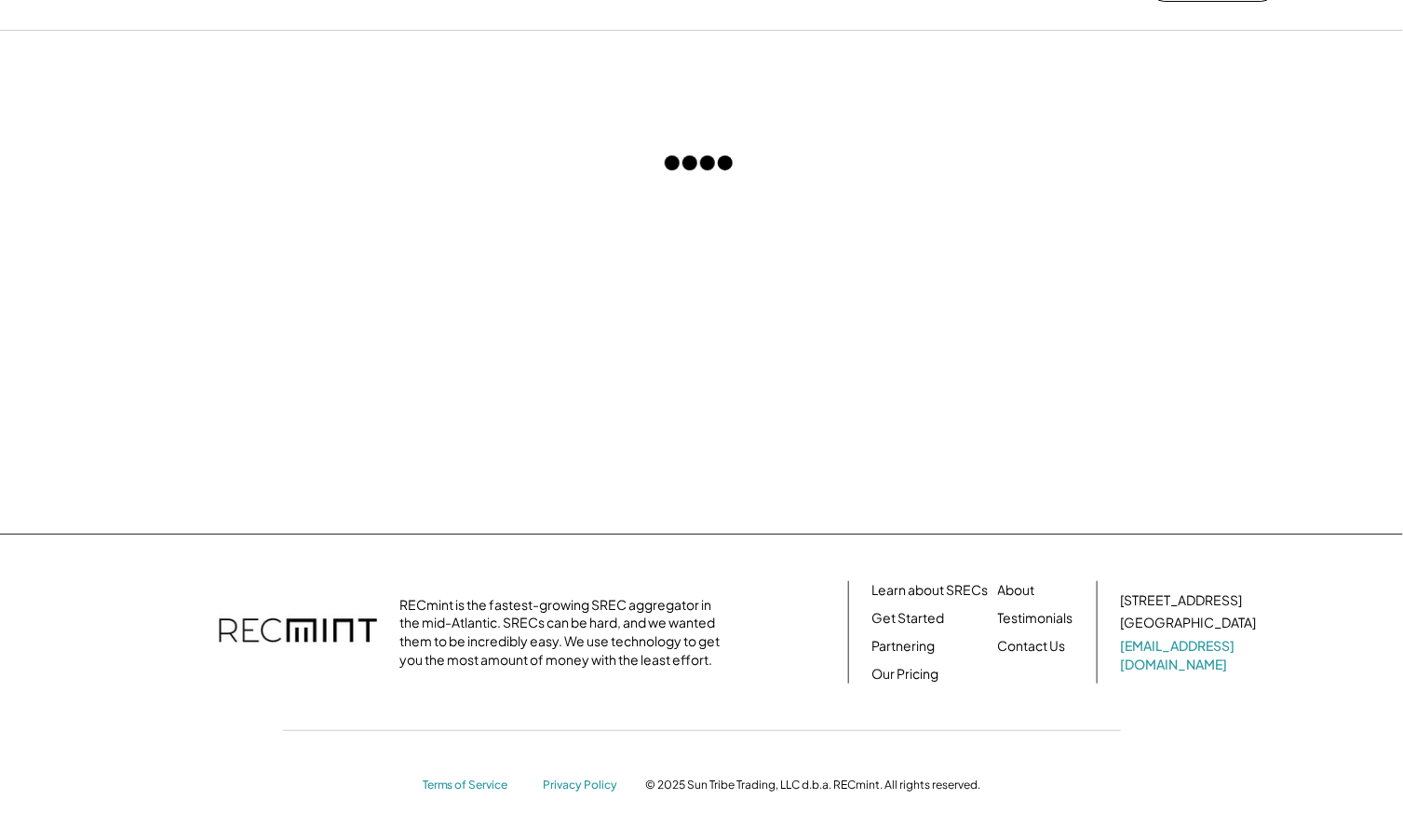
scroll to position [0, 0]
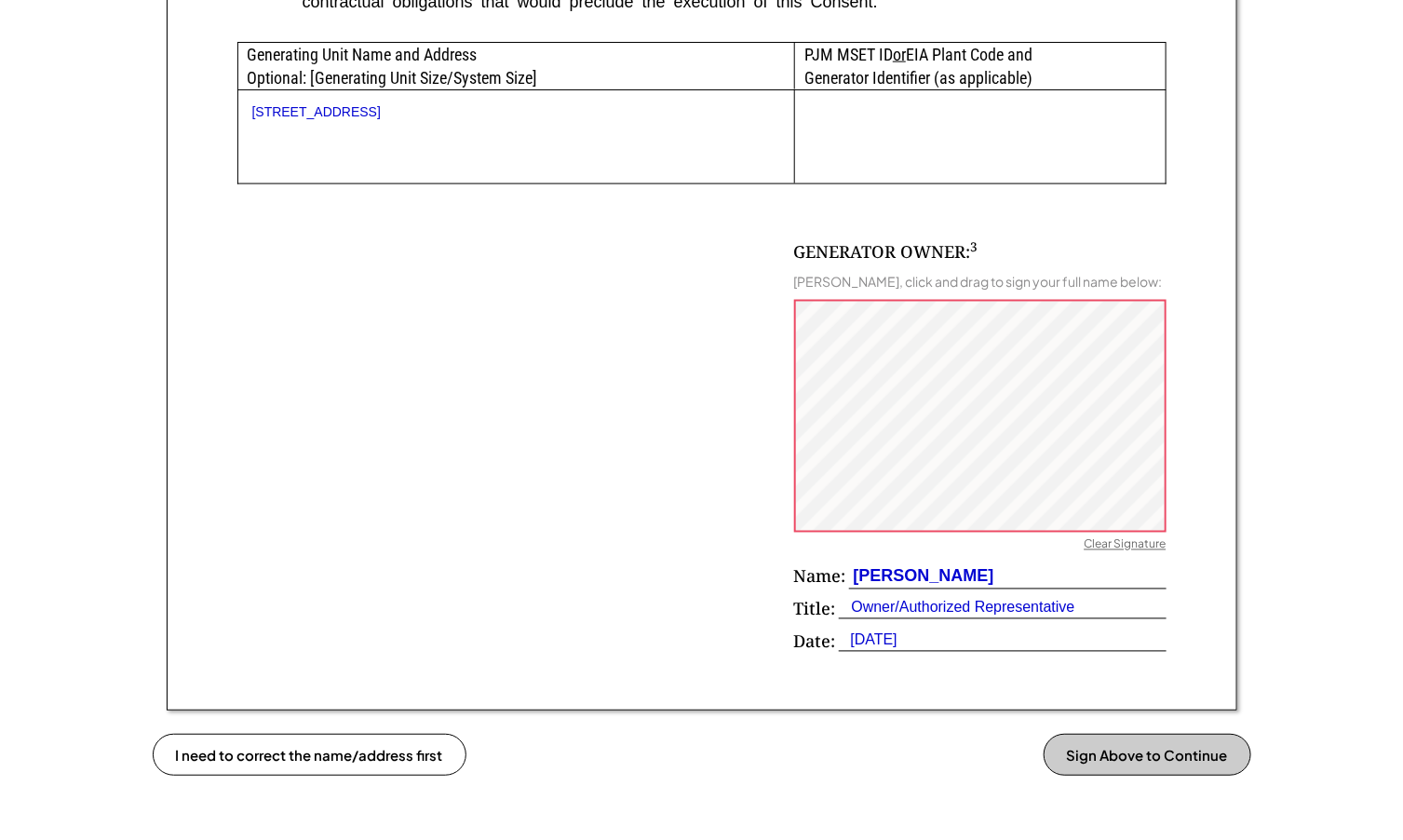
scroll to position [1048, 0]
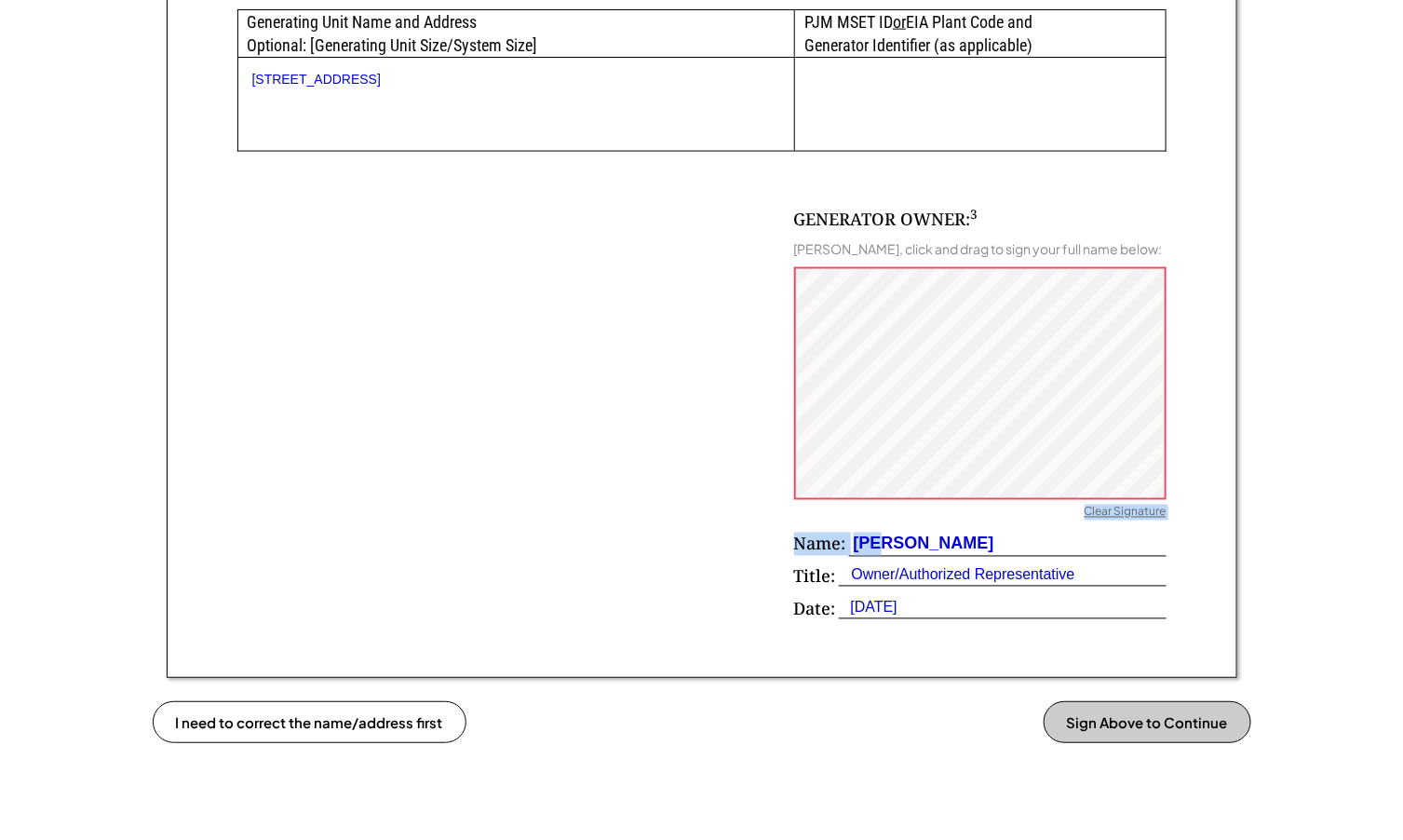
click at [903, 425] on div "GENERATOR OWNER: 3 Joshua Katz, click and drag to sign your full name below: Cl…" at bounding box center [980, 419] width 373 height 423
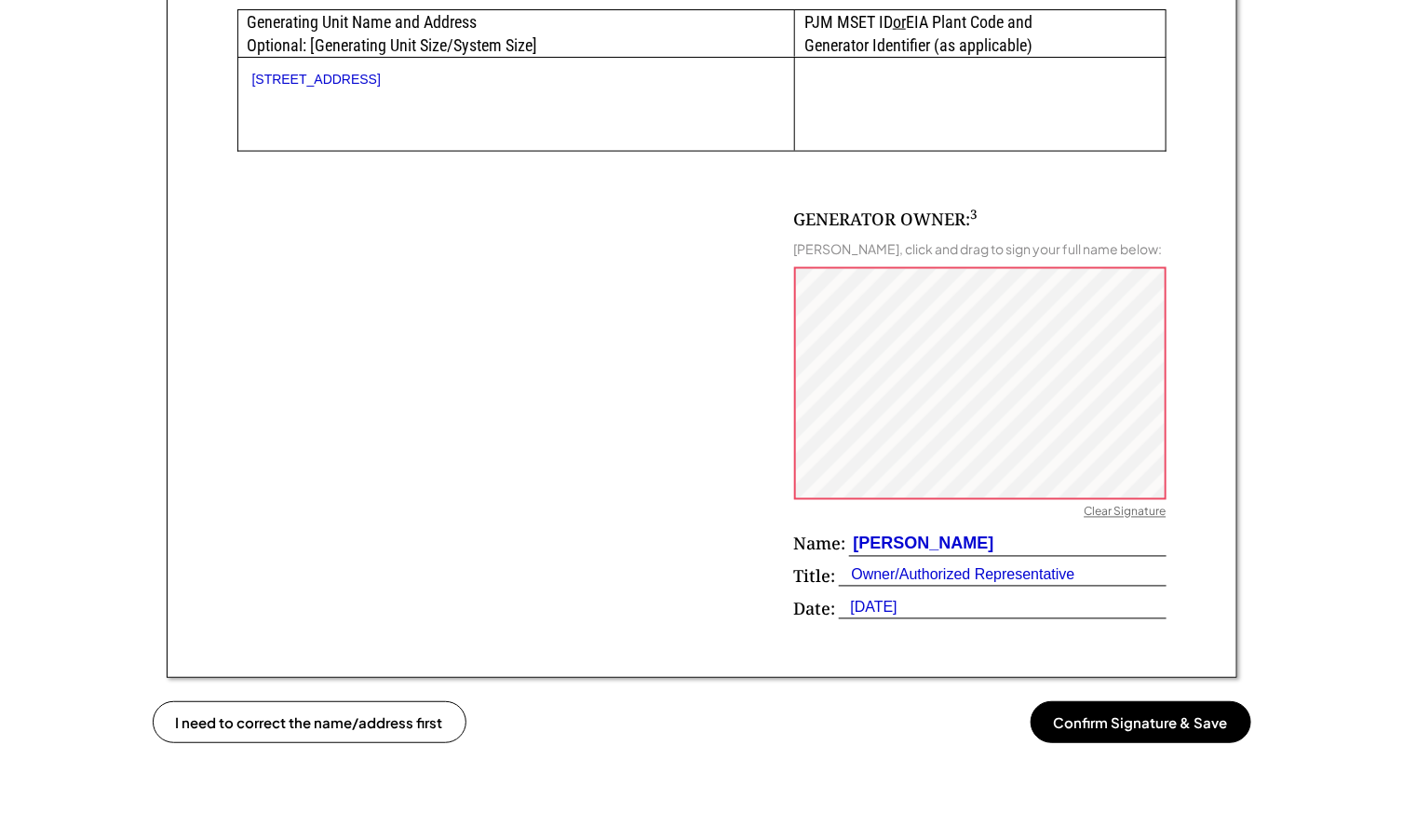
click at [750, 412] on div "GENERATOR OWNER: 3 Joshua Katz, click and drag to sign your full name below: Cl…" at bounding box center [702, 390] width 929 height 478
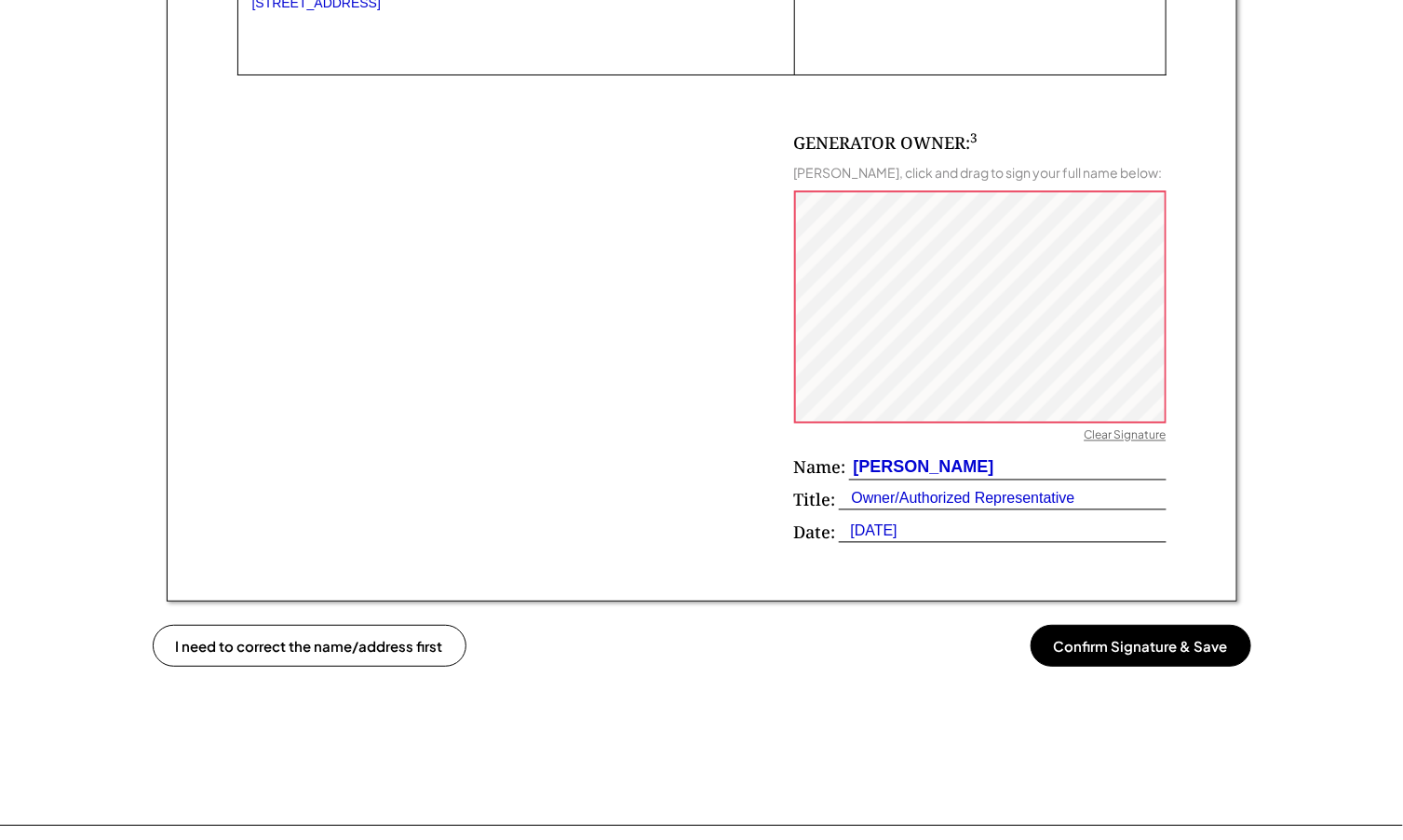
scroll to position [1164, 0]
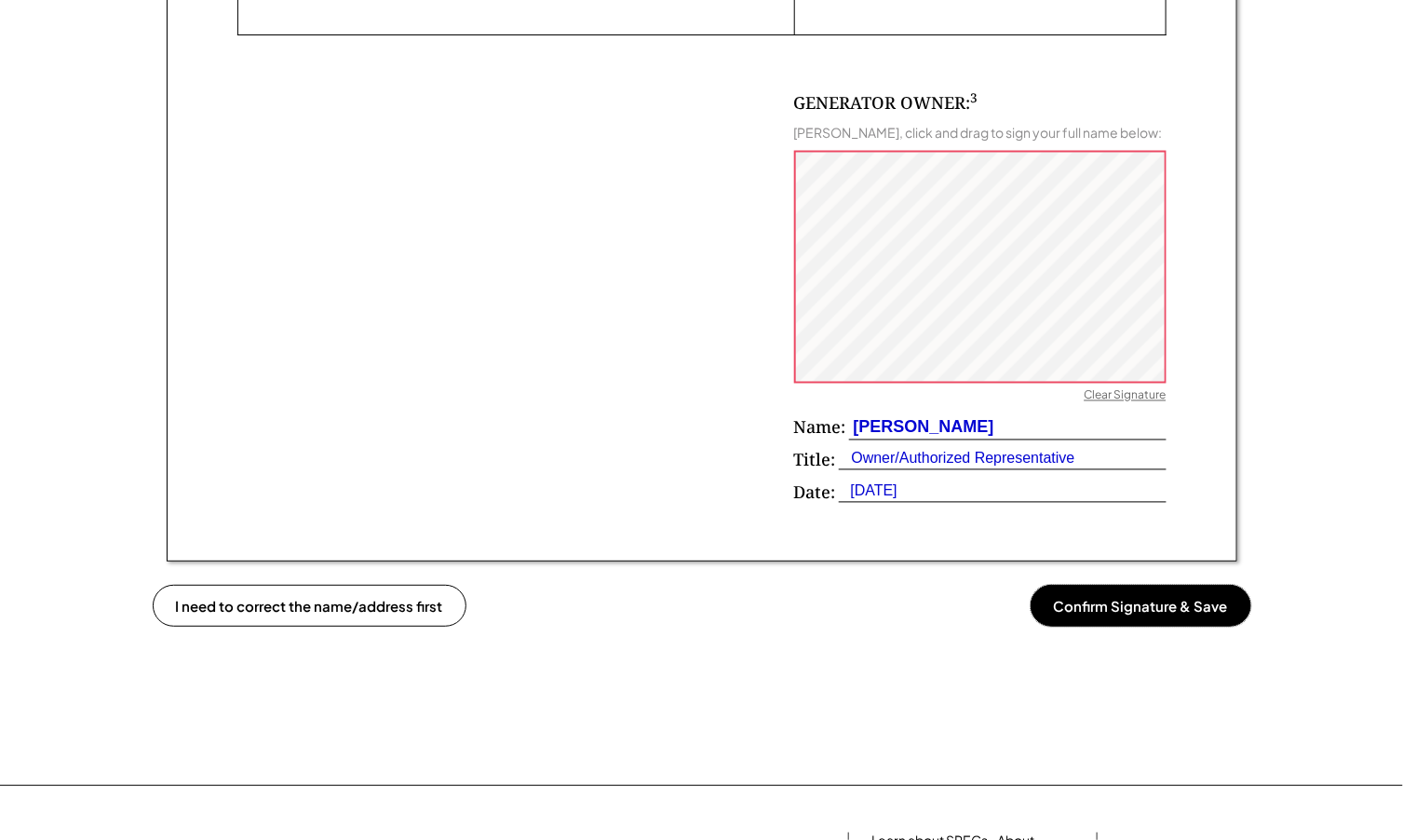
click at [1113, 607] on button "Confirm Signature & Save" at bounding box center [1141, 605] width 220 height 42
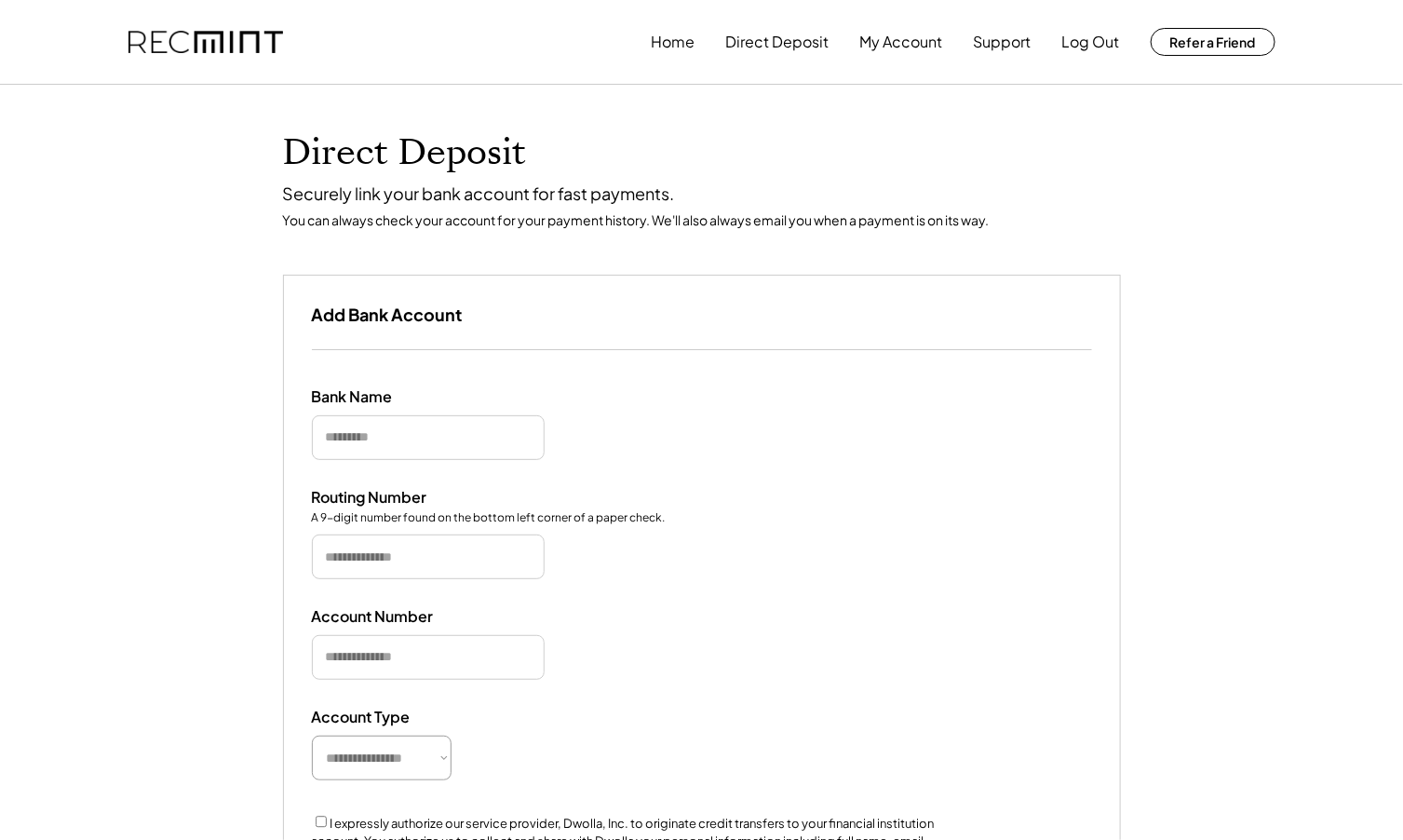
scroll to position [115, 0]
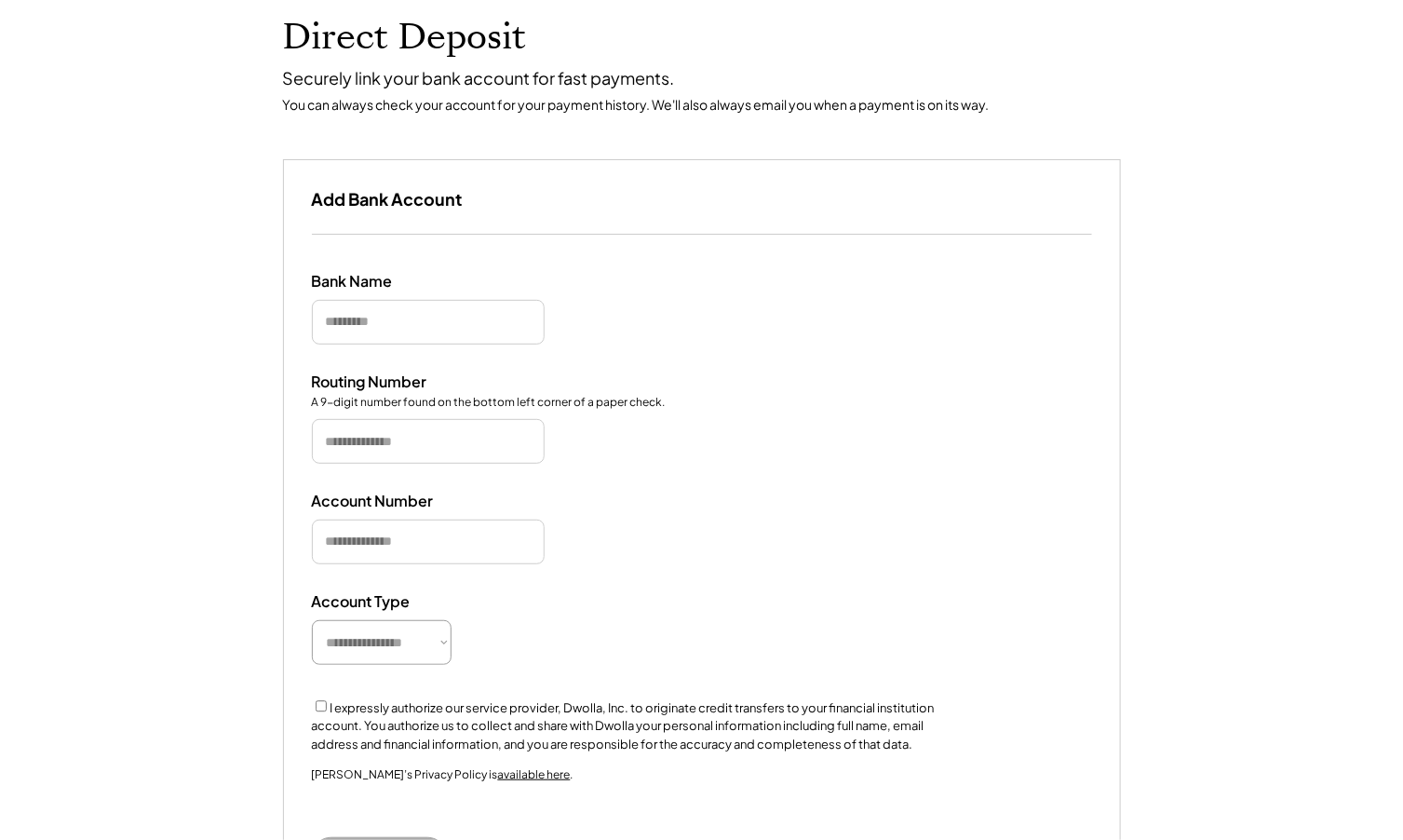
click at [449, 319] on input "input" at bounding box center [428, 322] width 233 height 44
type input "********"
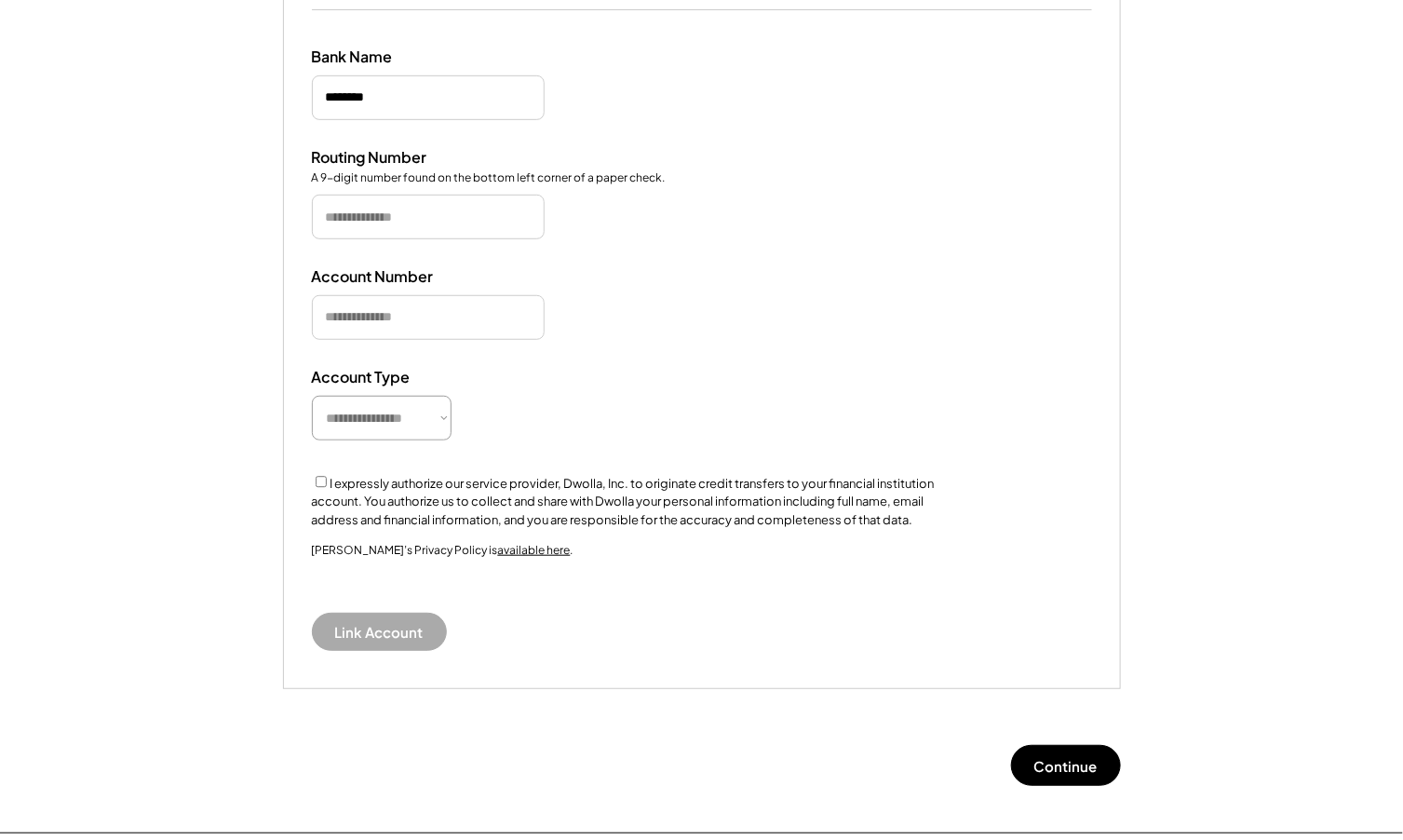
scroll to position [349, 0]
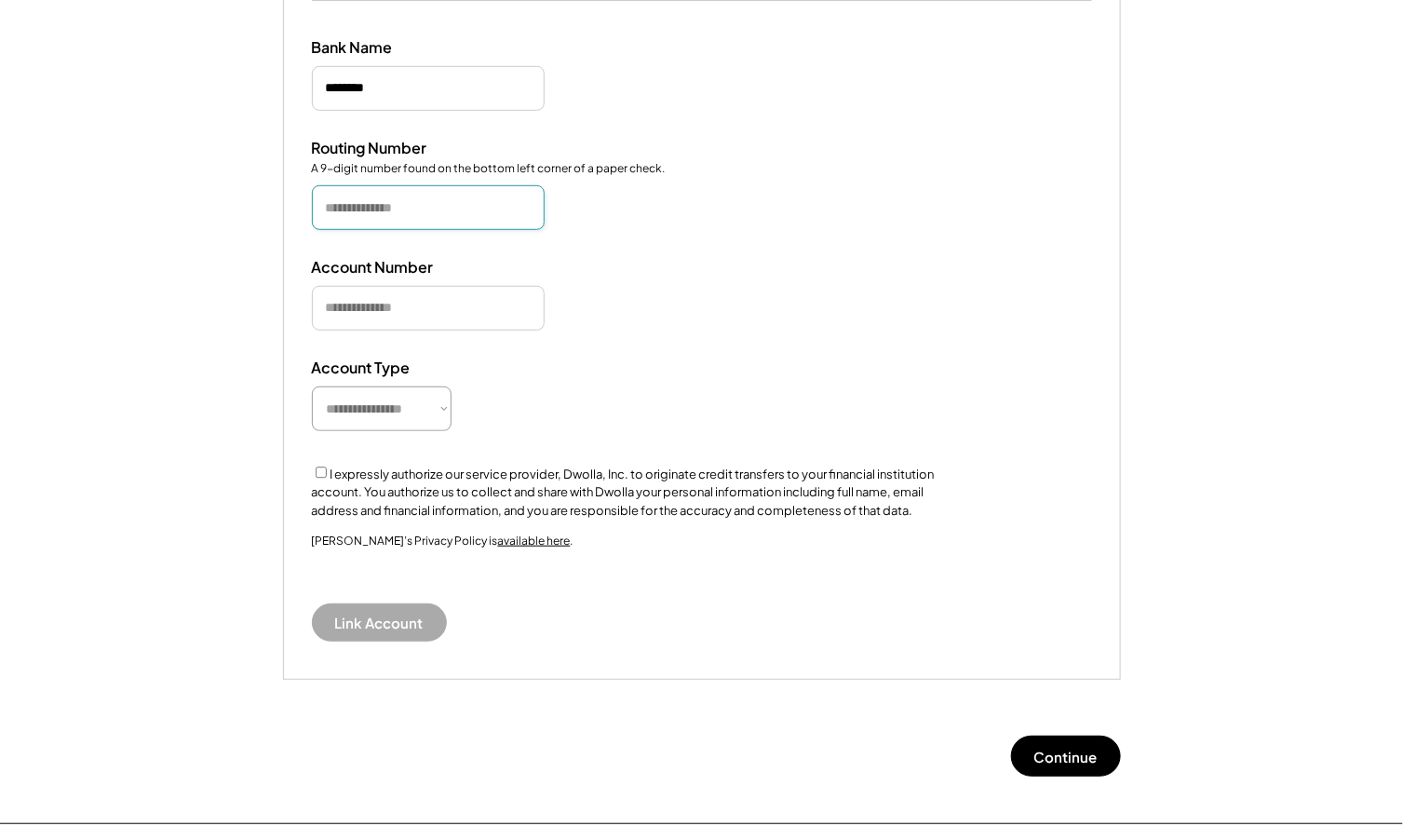
click at [389, 209] on input "input" at bounding box center [428, 207] width 233 height 44
paste input "*********"
type input "*********"
click at [407, 290] on div "Account Number" at bounding box center [702, 294] width 780 height 73
type input "**********"
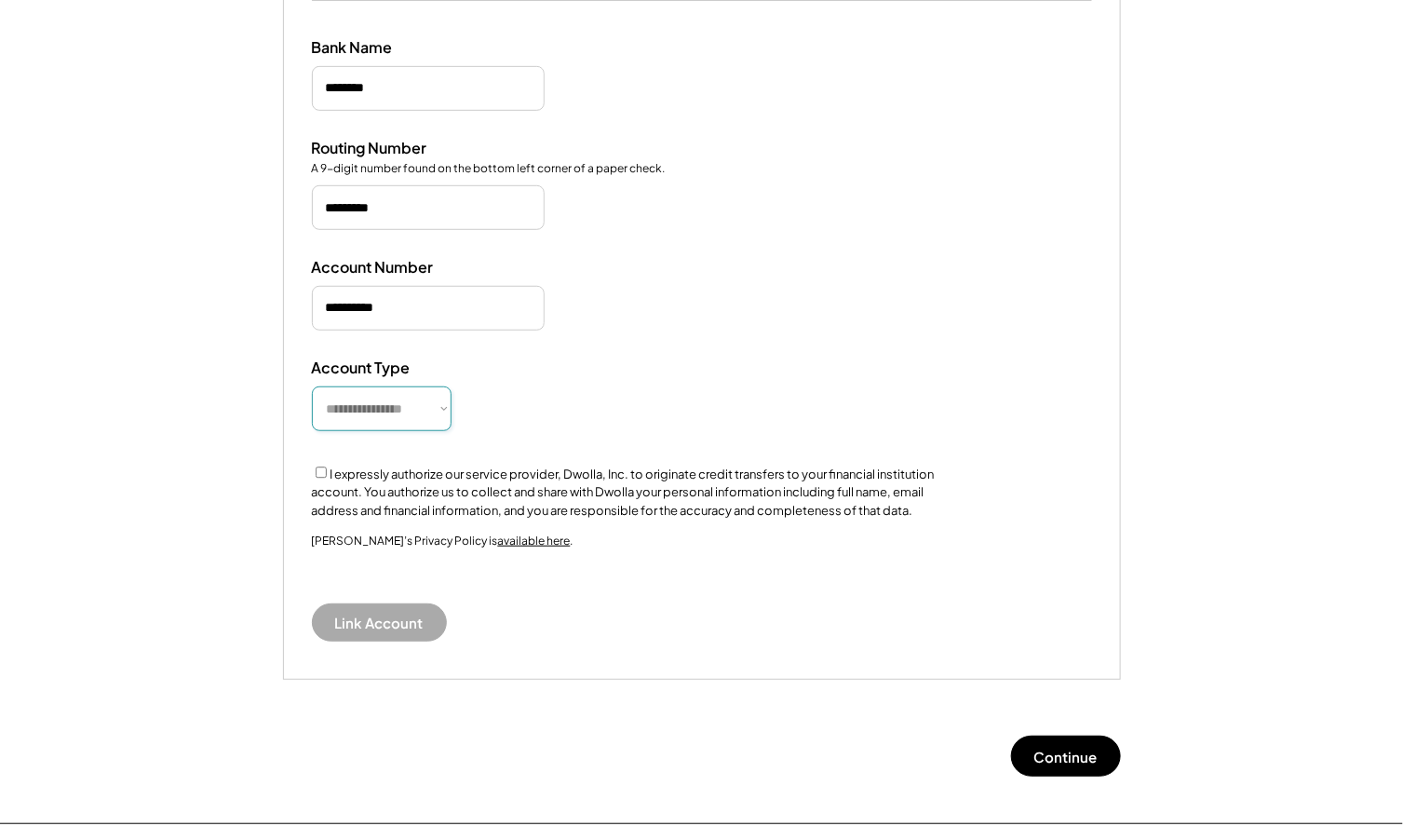
click at [391, 415] on select "**********" at bounding box center [382, 408] width 140 height 44
select select "**********"
click at [312, 387] on select "**********" at bounding box center [382, 408] width 140 height 44
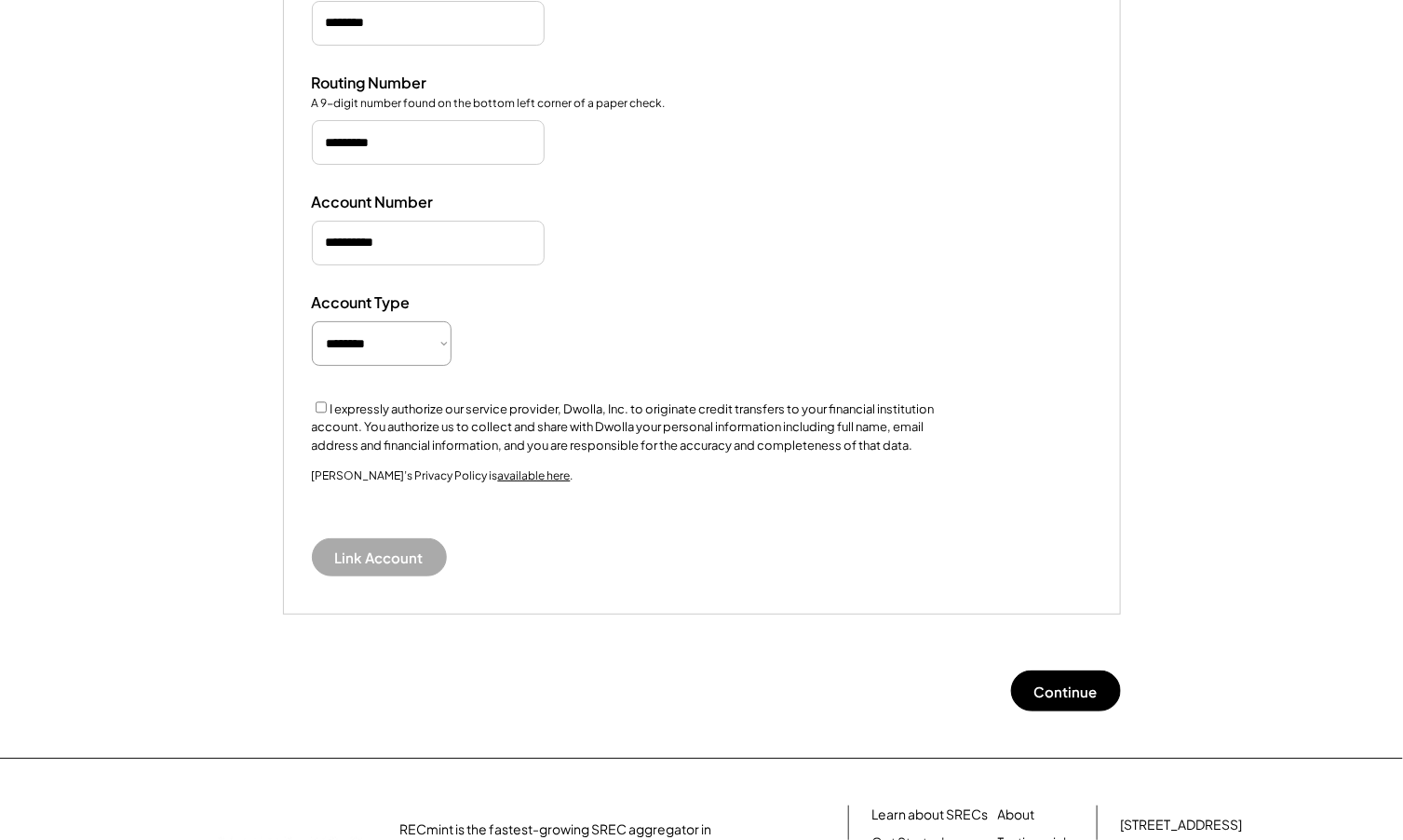
scroll to position [464, 0]
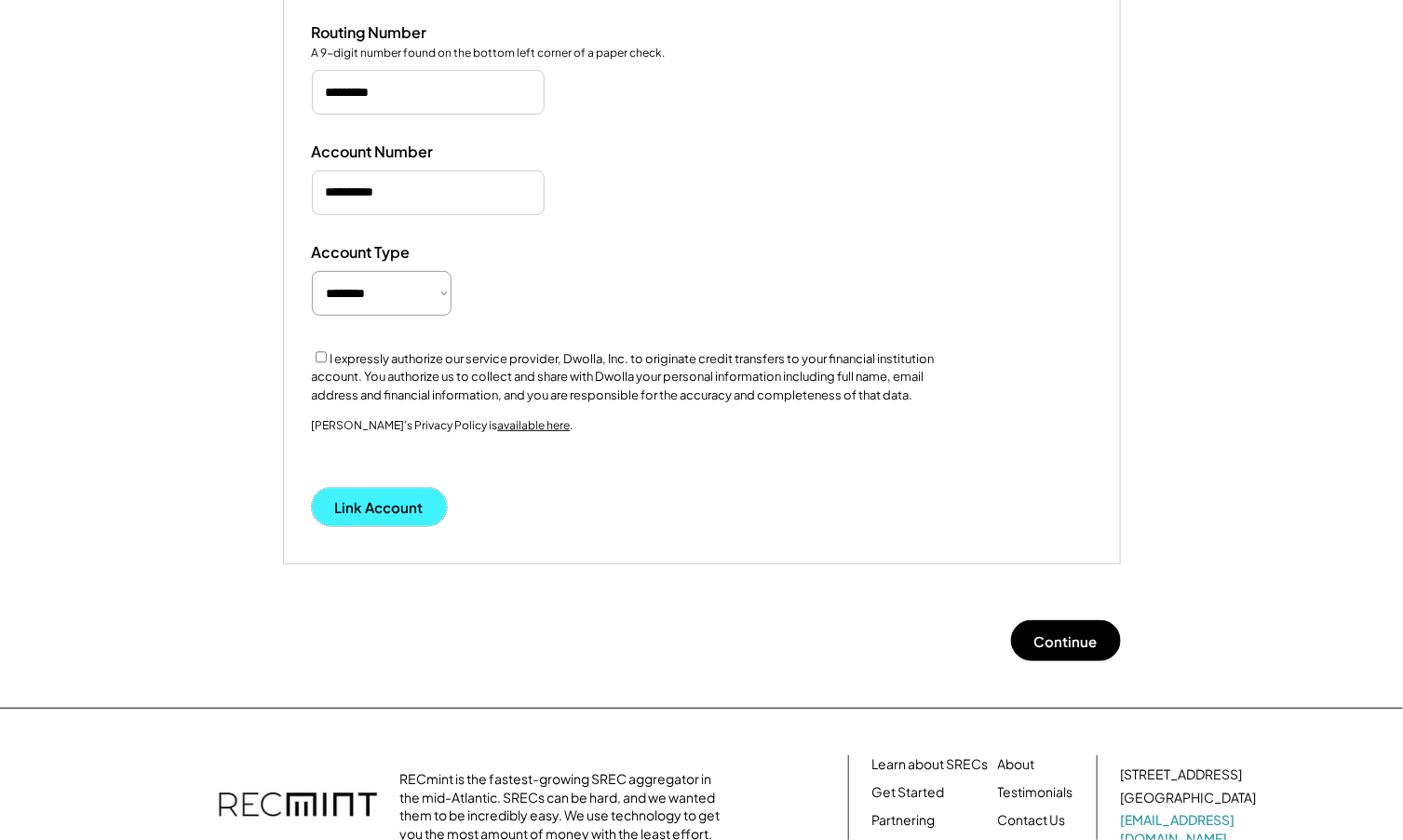
click at [366, 509] on button "Link Account" at bounding box center [379, 507] width 135 height 38
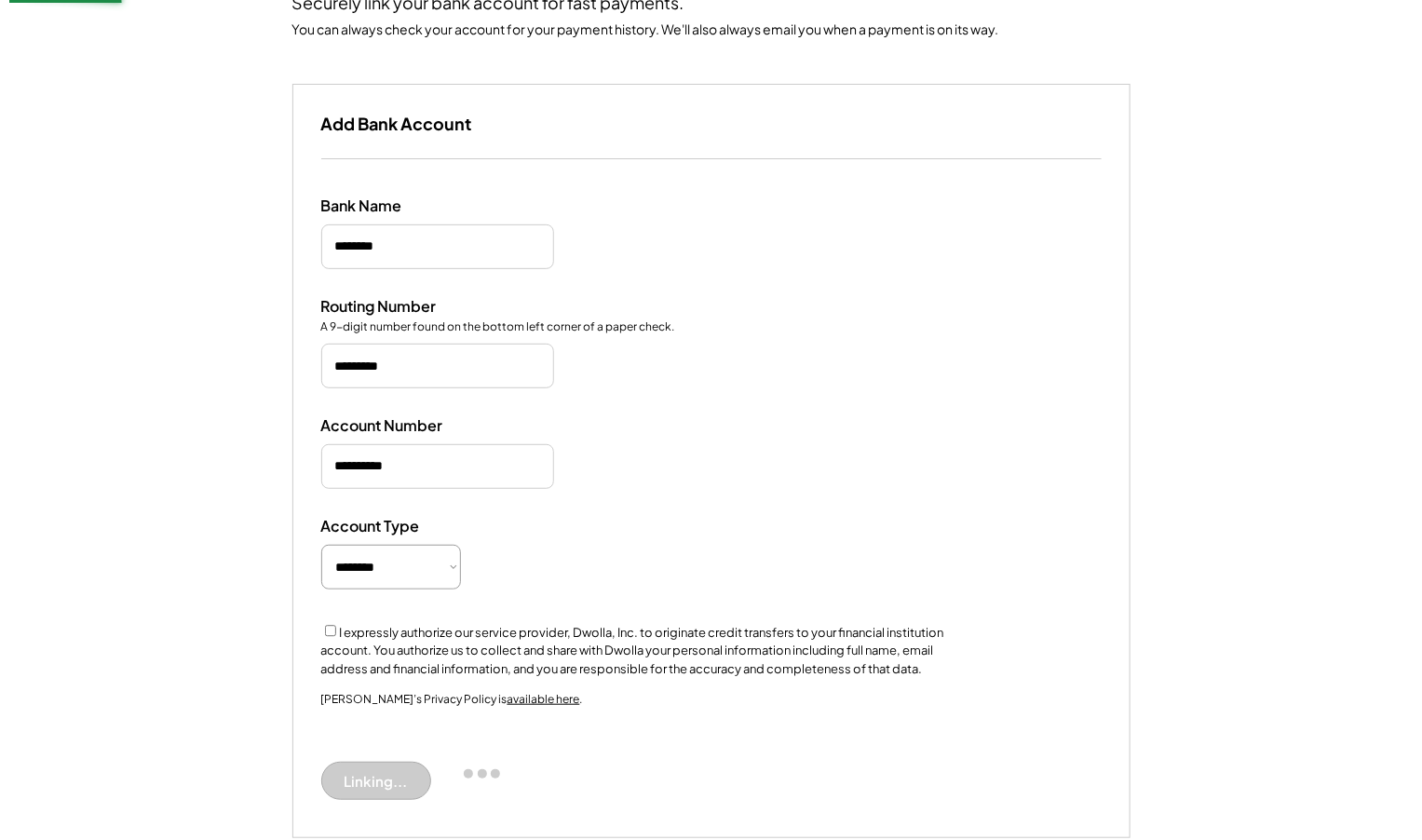
scroll to position [130, 0]
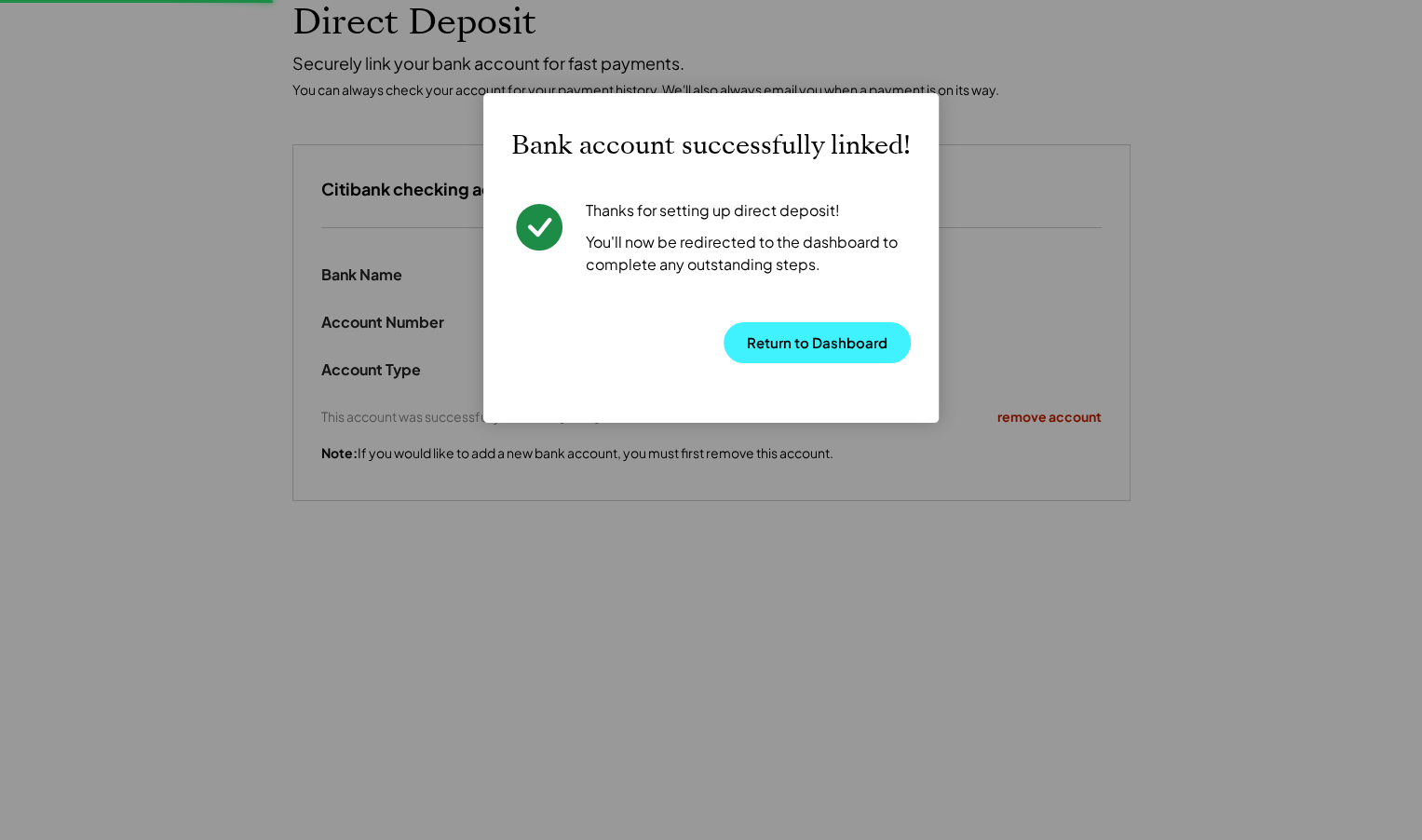
click at [788, 344] on button "Return to Dashboard" at bounding box center [817, 342] width 187 height 41
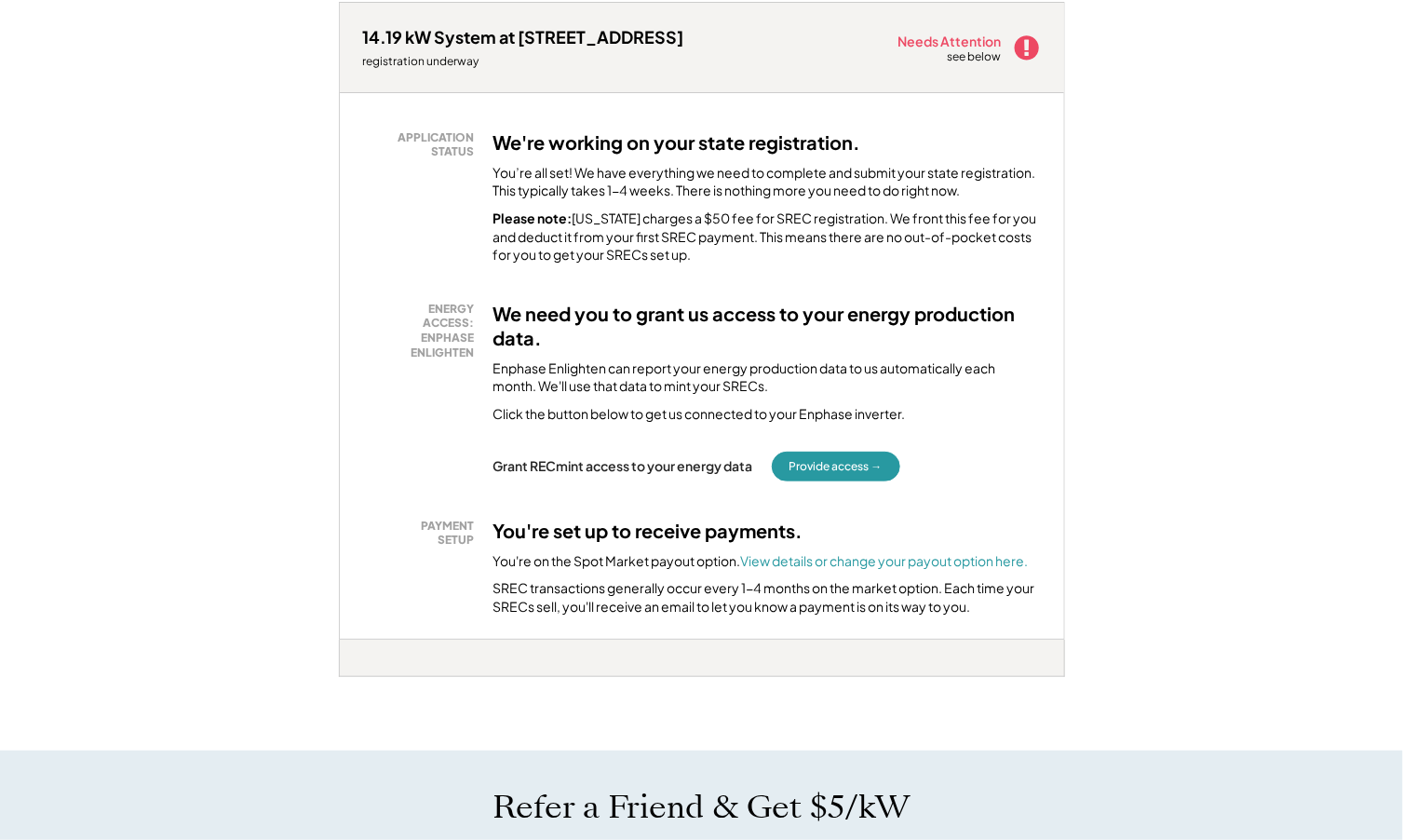
scroll to position [349, 0]
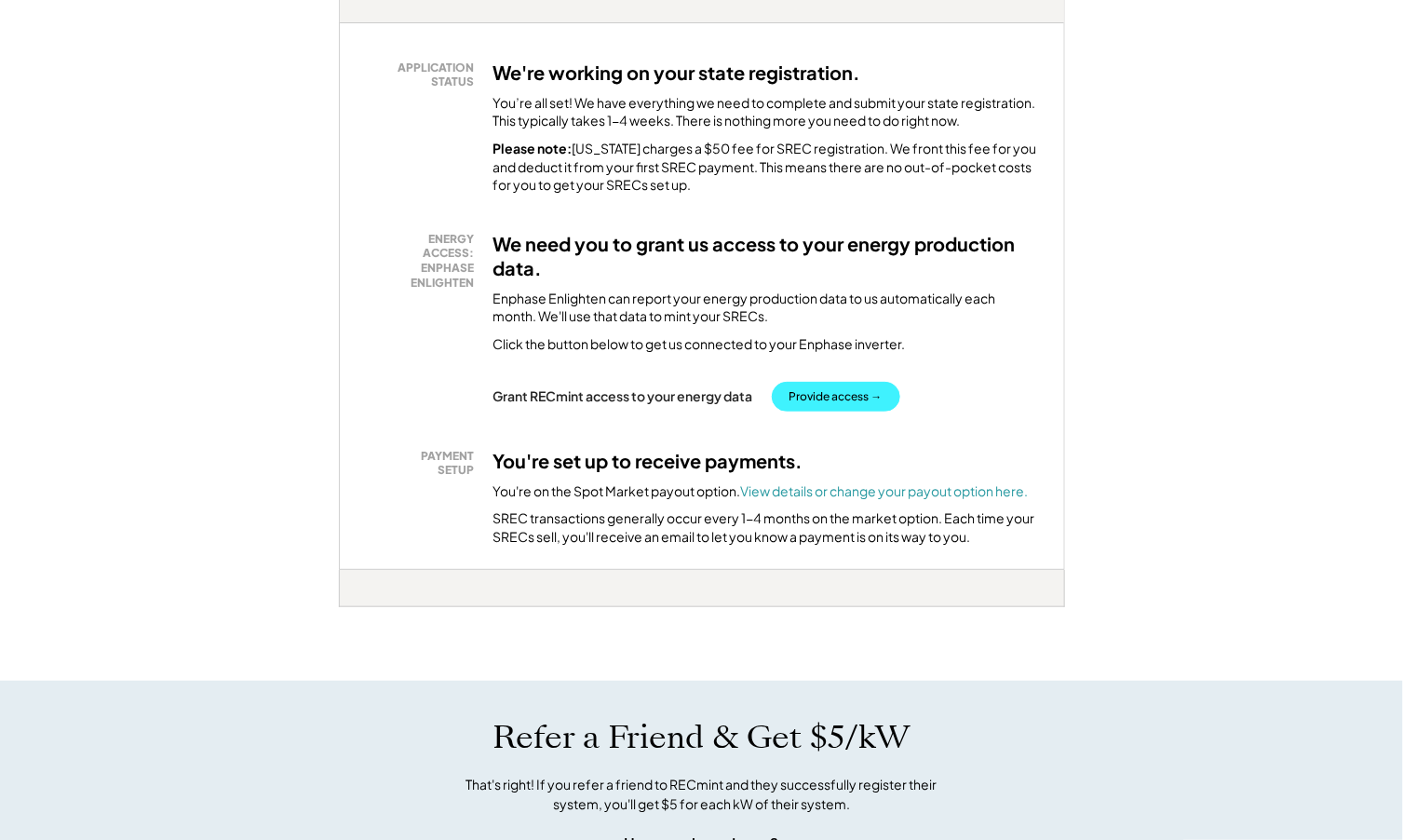
click at [847, 402] on button "Provide access →" at bounding box center [835, 396] width 129 height 30
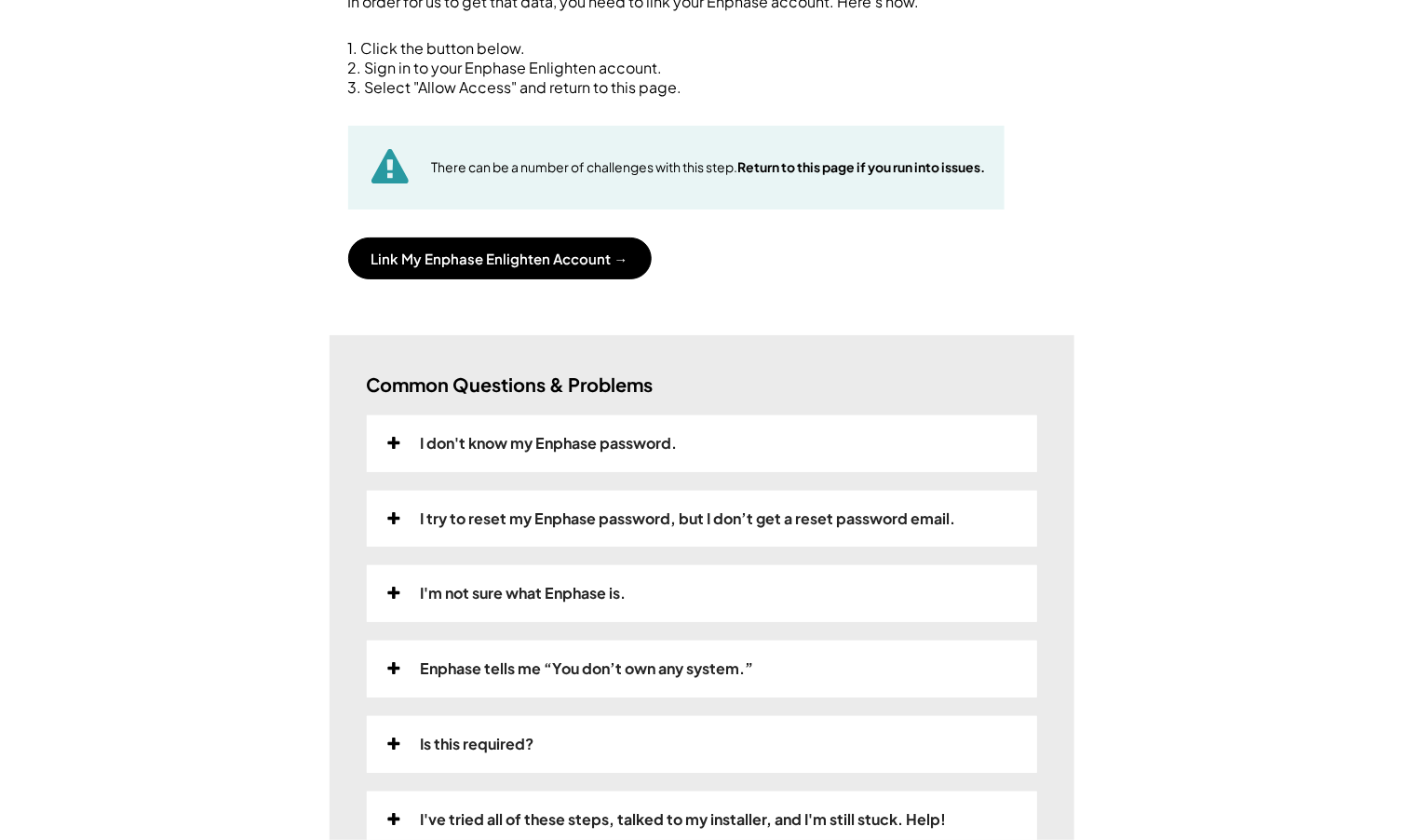
scroll to position [232, 0]
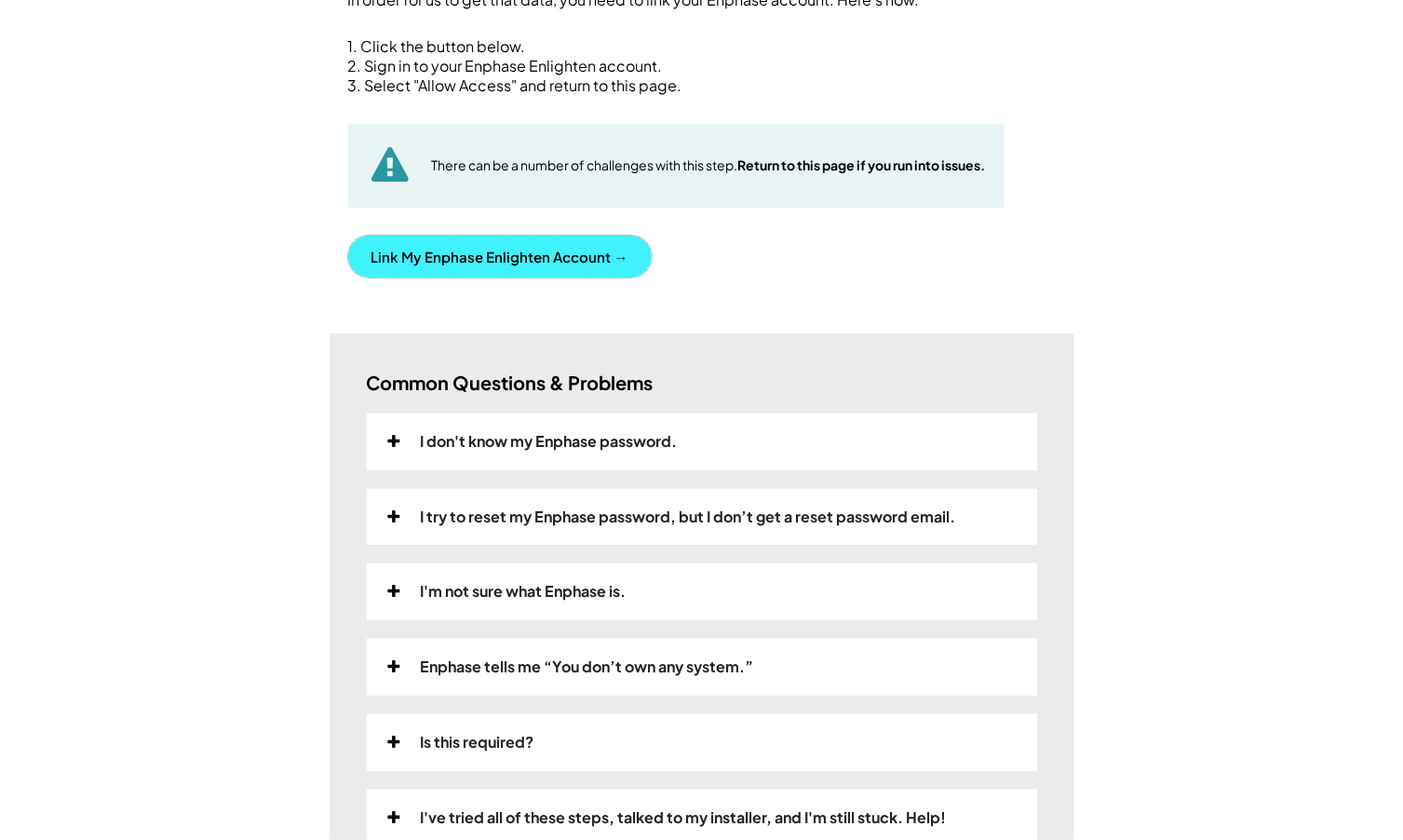
click at [528, 258] on button "Link My Enphase Enlighten Account →" at bounding box center [500, 256] width 303 height 42
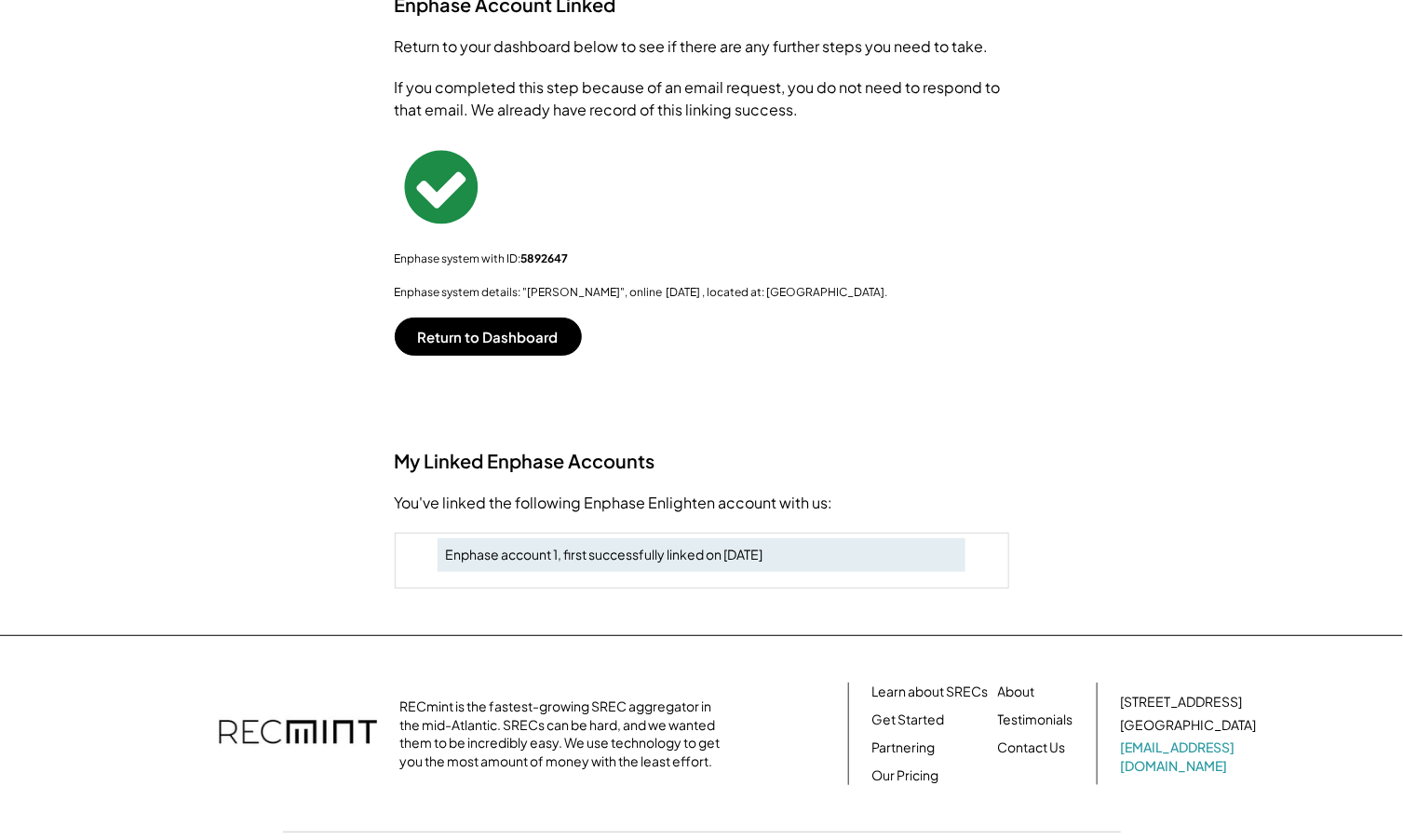
scroll to position [0, 0]
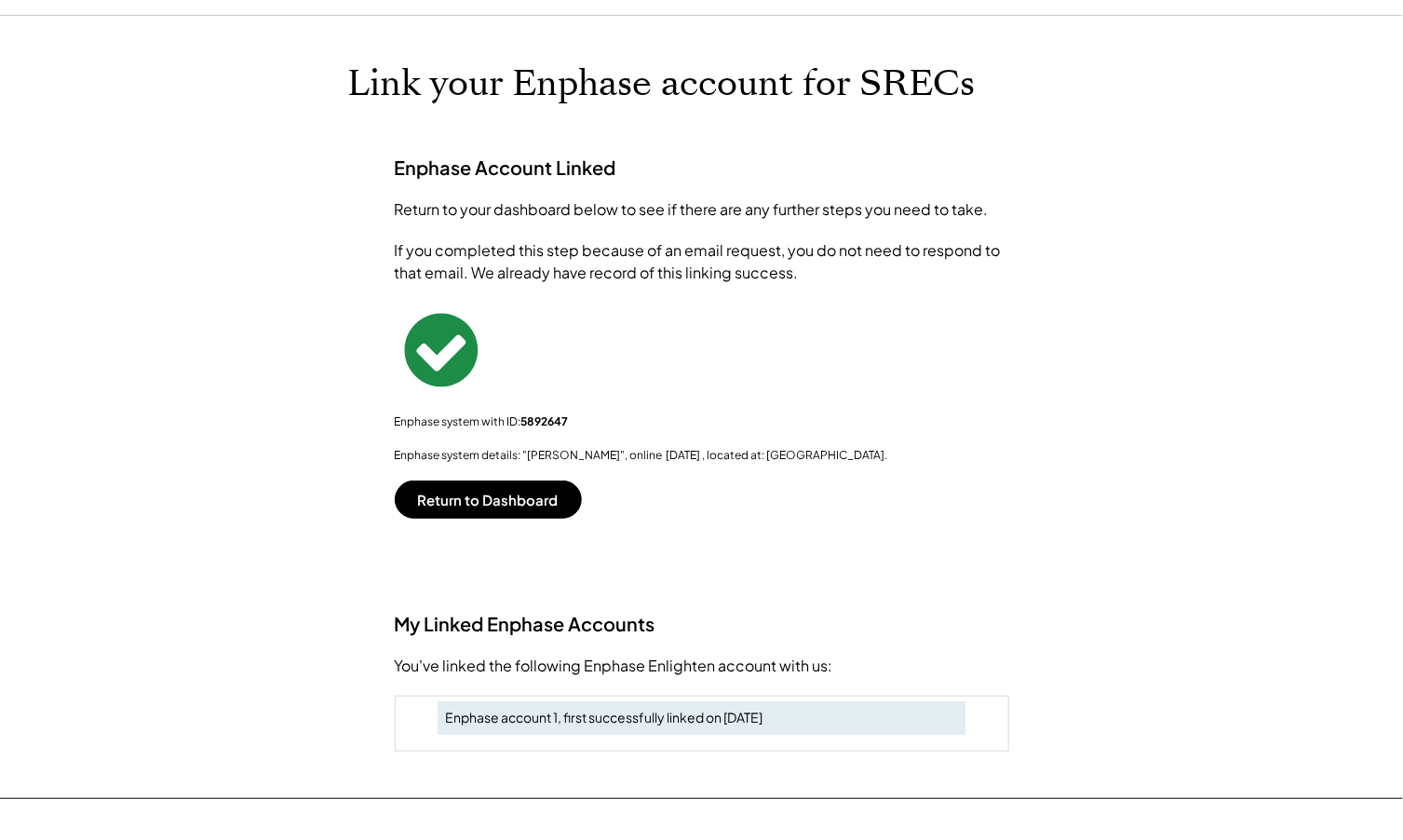
scroll to position [115, 0]
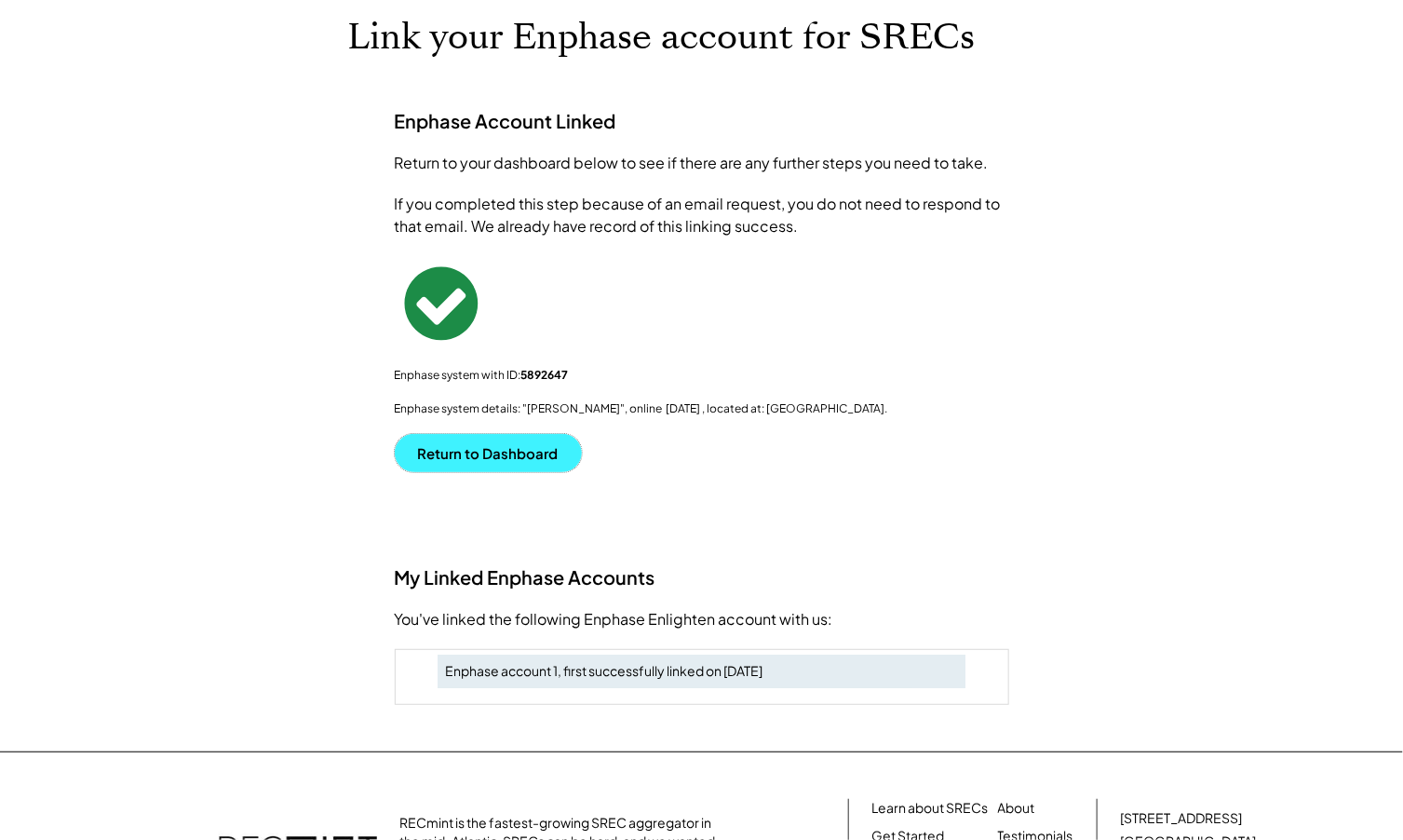
click at [479, 452] on button "Return to Dashboard" at bounding box center [488, 452] width 187 height 38
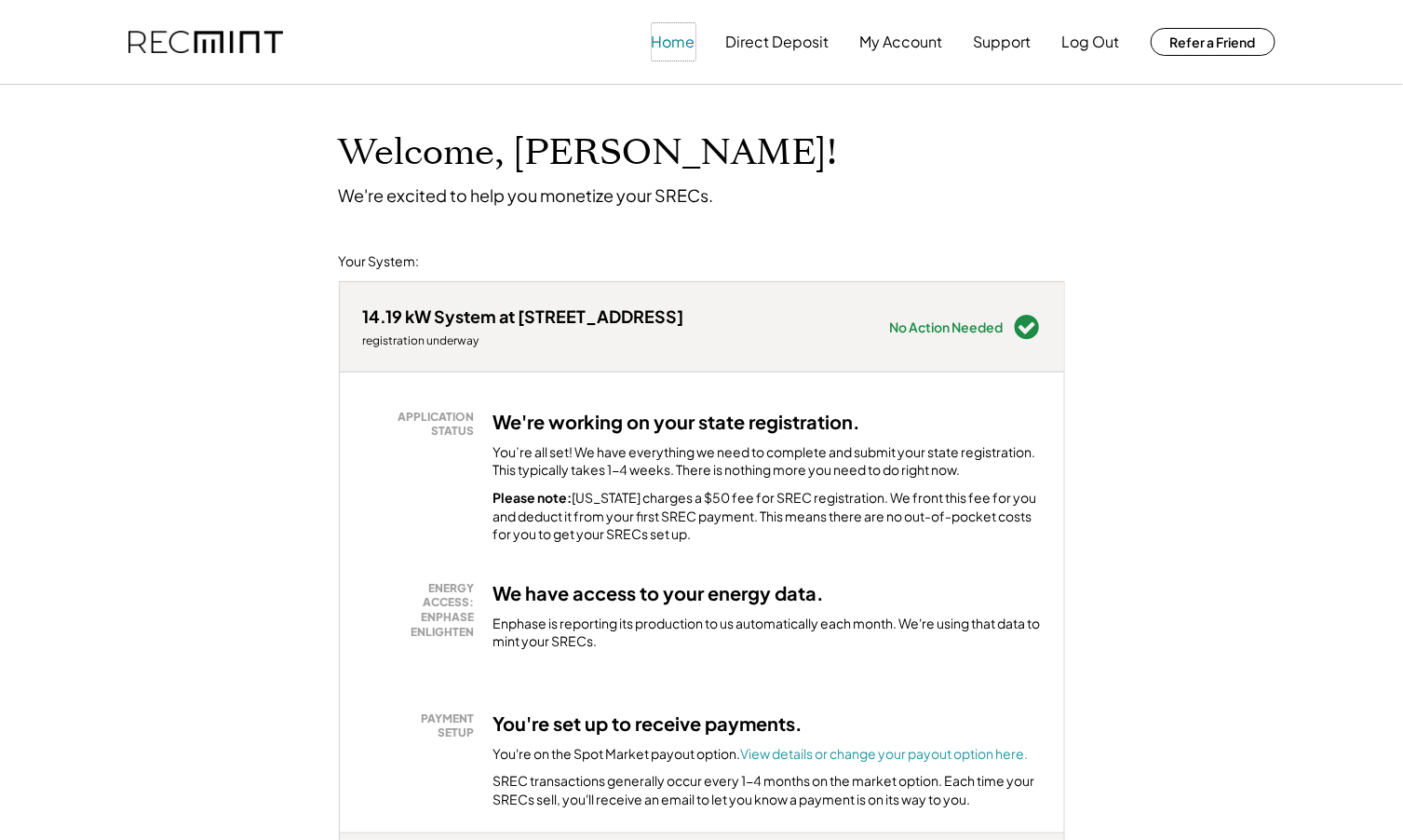
click at [687, 38] on button "Home" at bounding box center [673, 42] width 43 height 37
click at [674, 39] on button "Home" at bounding box center [673, 42] width 43 height 37
click at [777, 43] on button "Direct Deposit" at bounding box center [777, 42] width 103 height 37
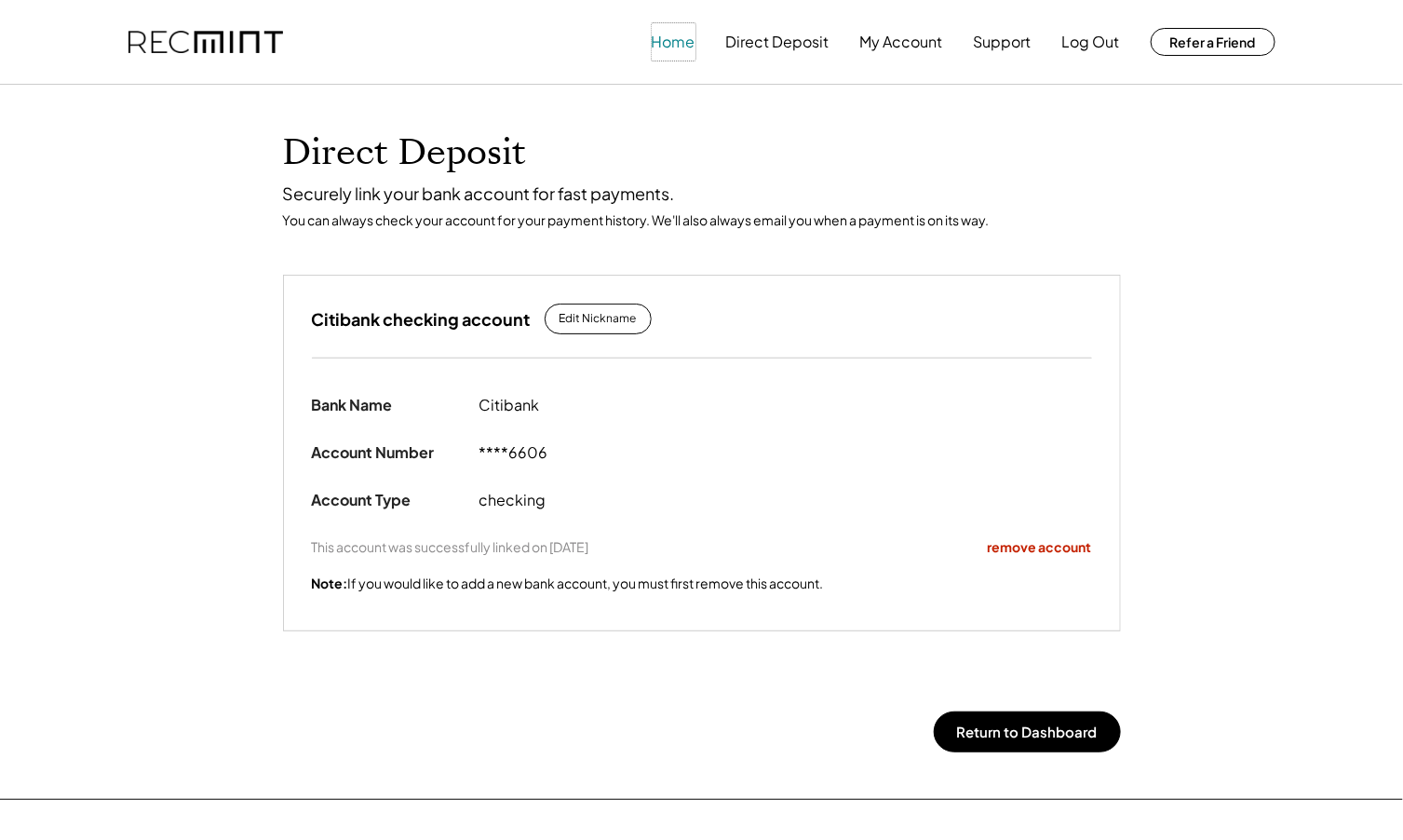
click at [669, 43] on button "Home" at bounding box center [673, 42] width 43 height 37
